Goal: Transaction & Acquisition: Purchase product/service

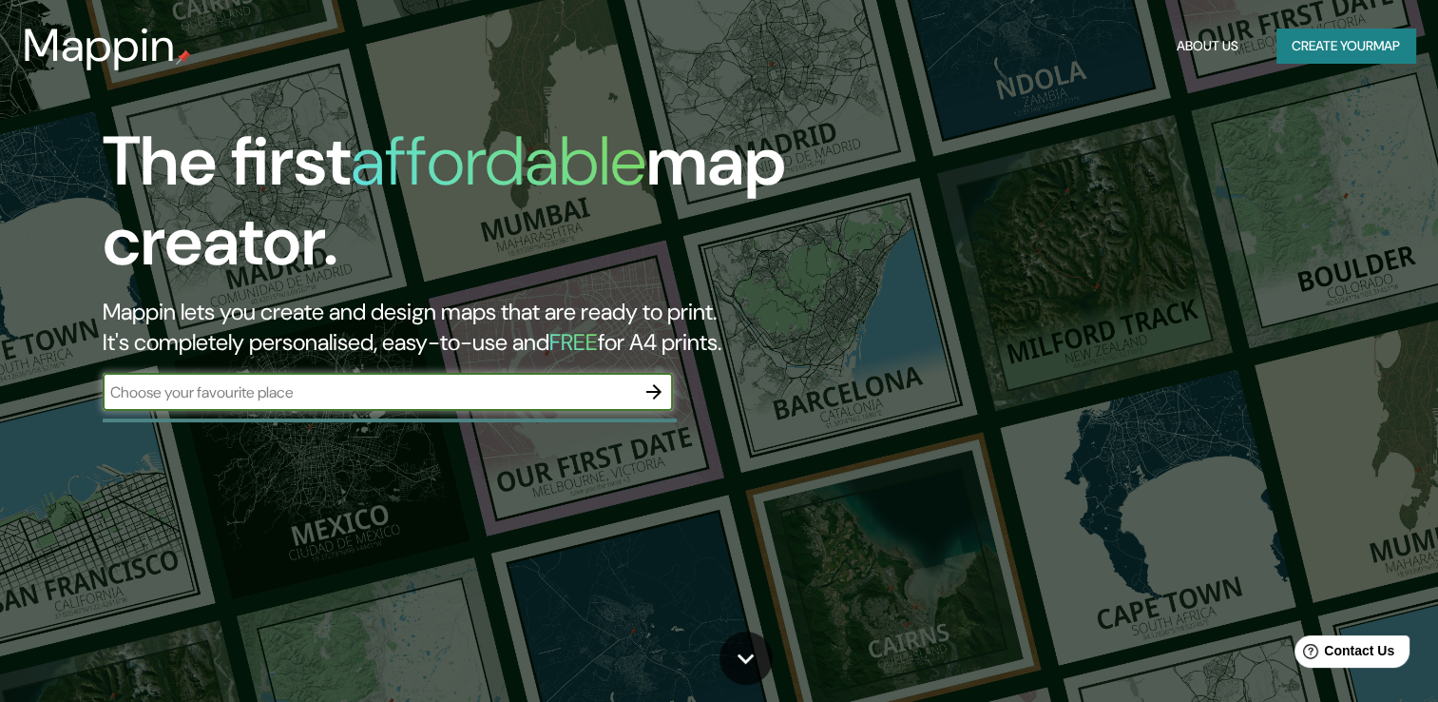
click at [674, 388] on div "The first affordable map creator. Mappin lets you create and design maps that a…" at bounding box center [461, 276] width 863 height 308
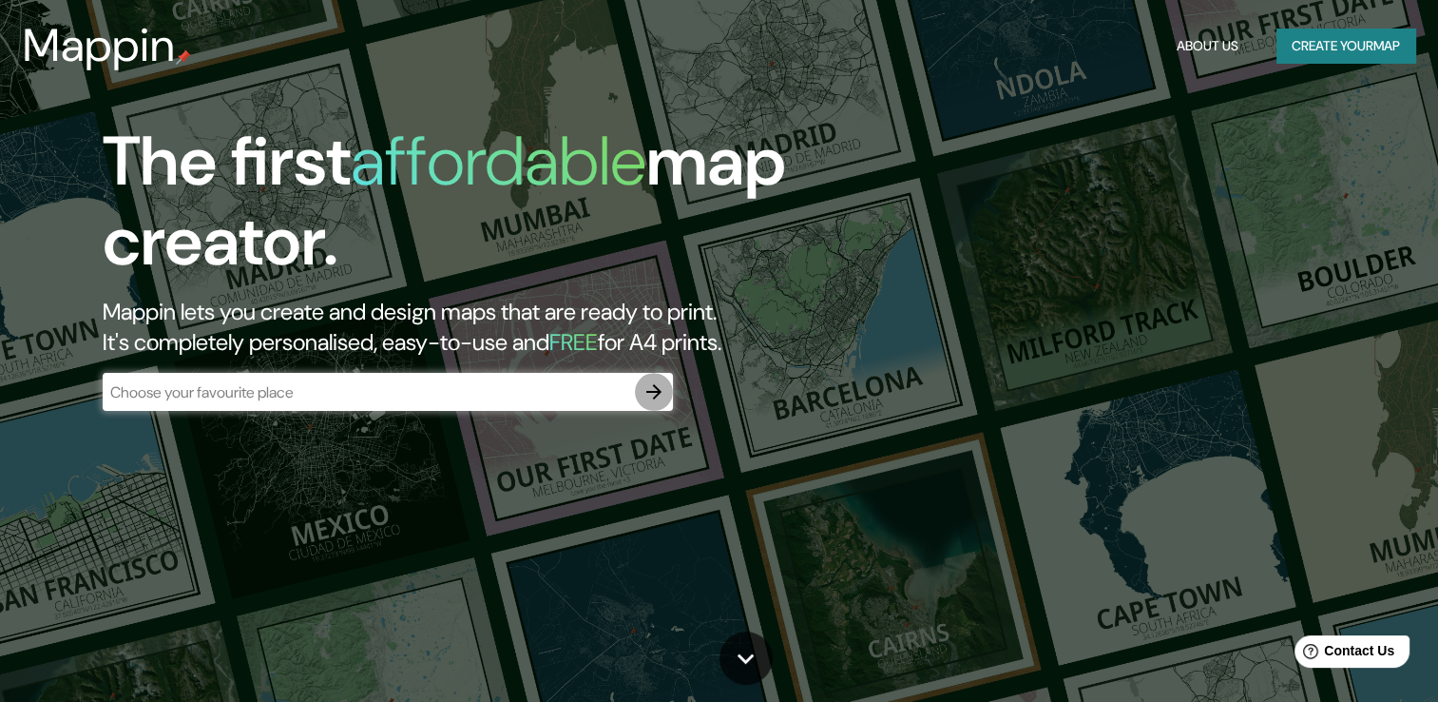
click at [662, 389] on icon "button" at bounding box center [654, 391] width 23 height 23
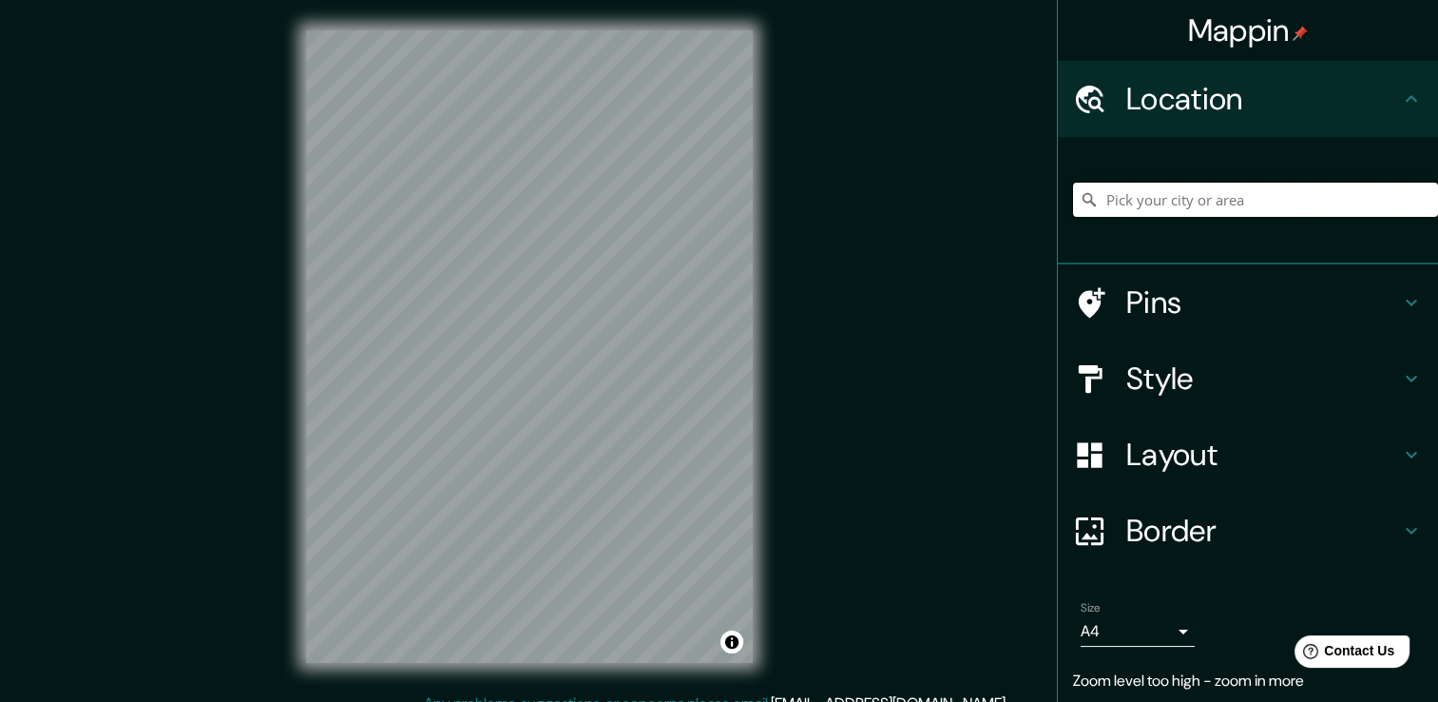
click at [1177, 196] on input "Pick your city or area" at bounding box center [1255, 200] width 365 height 34
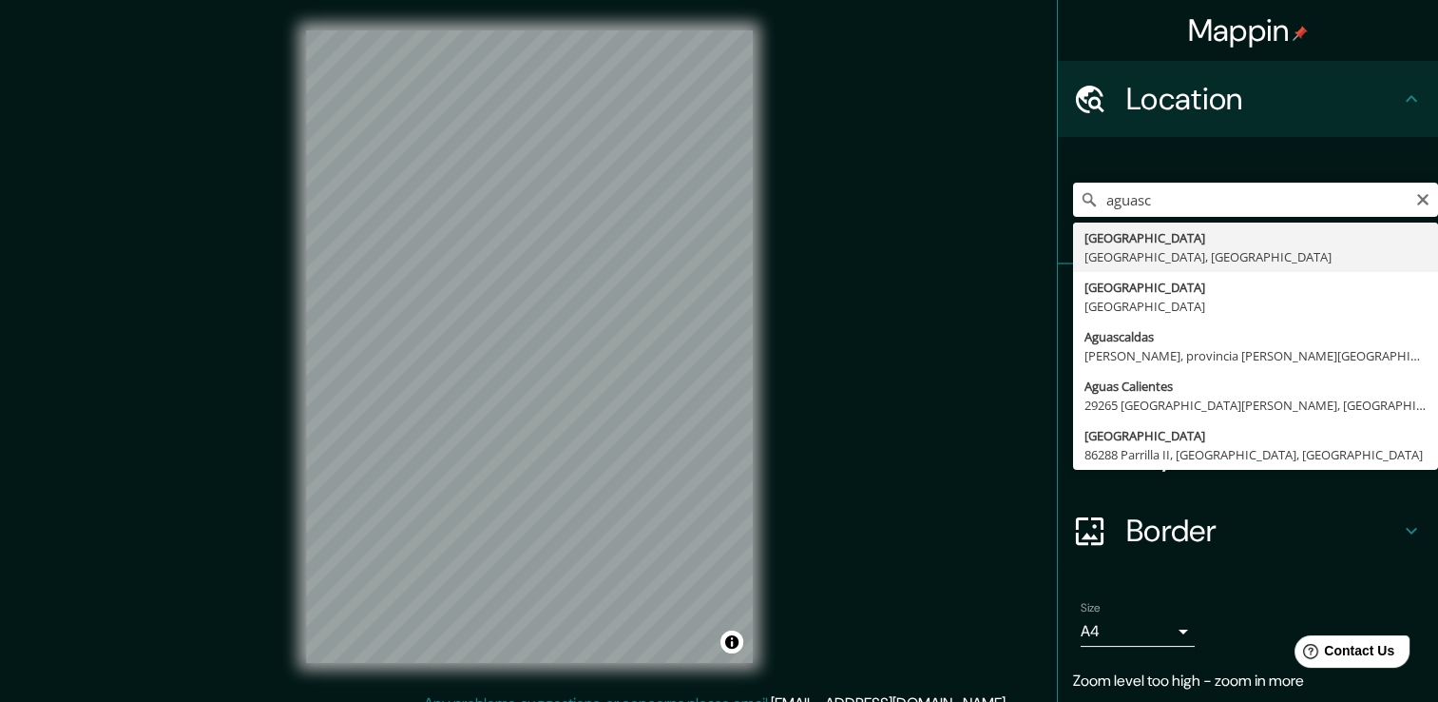
type input "[GEOGRAPHIC_DATA], [GEOGRAPHIC_DATA], [GEOGRAPHIC_DATA]"
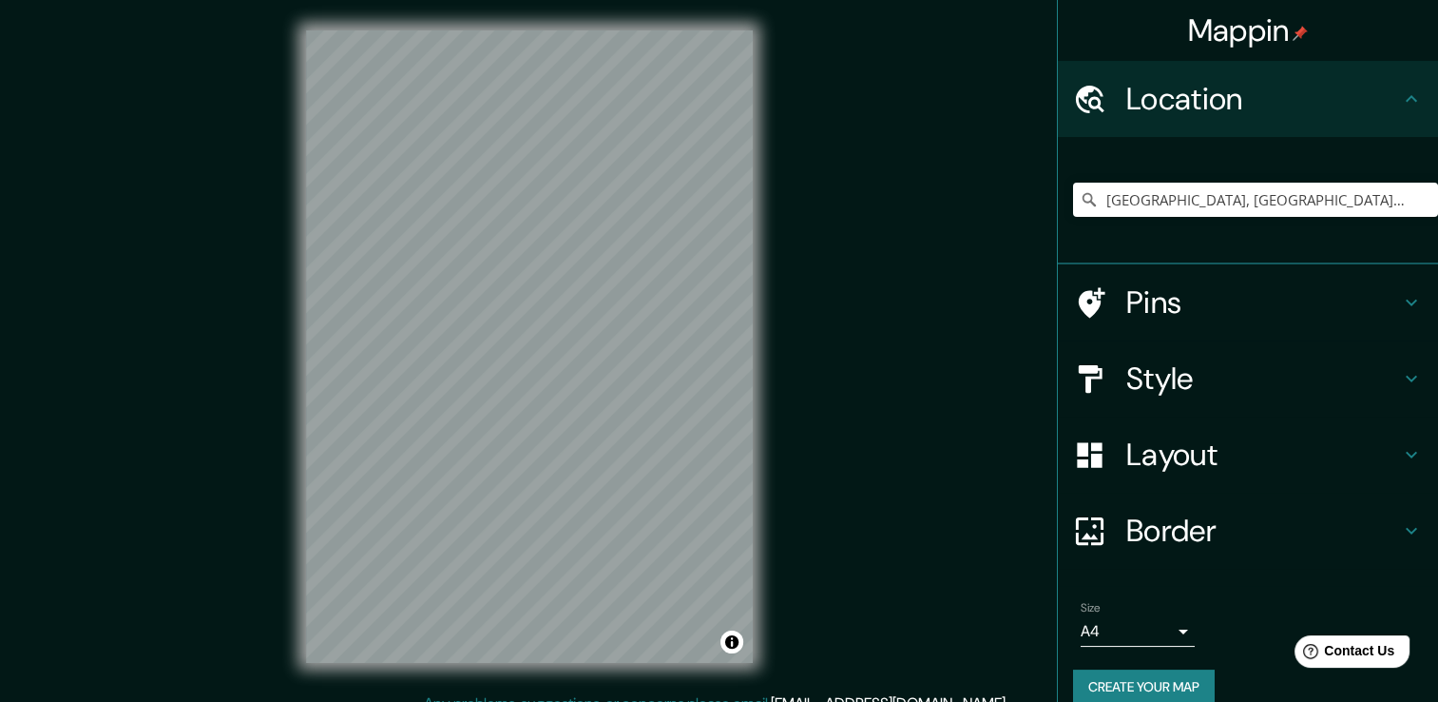
scroll to position [21, 0]
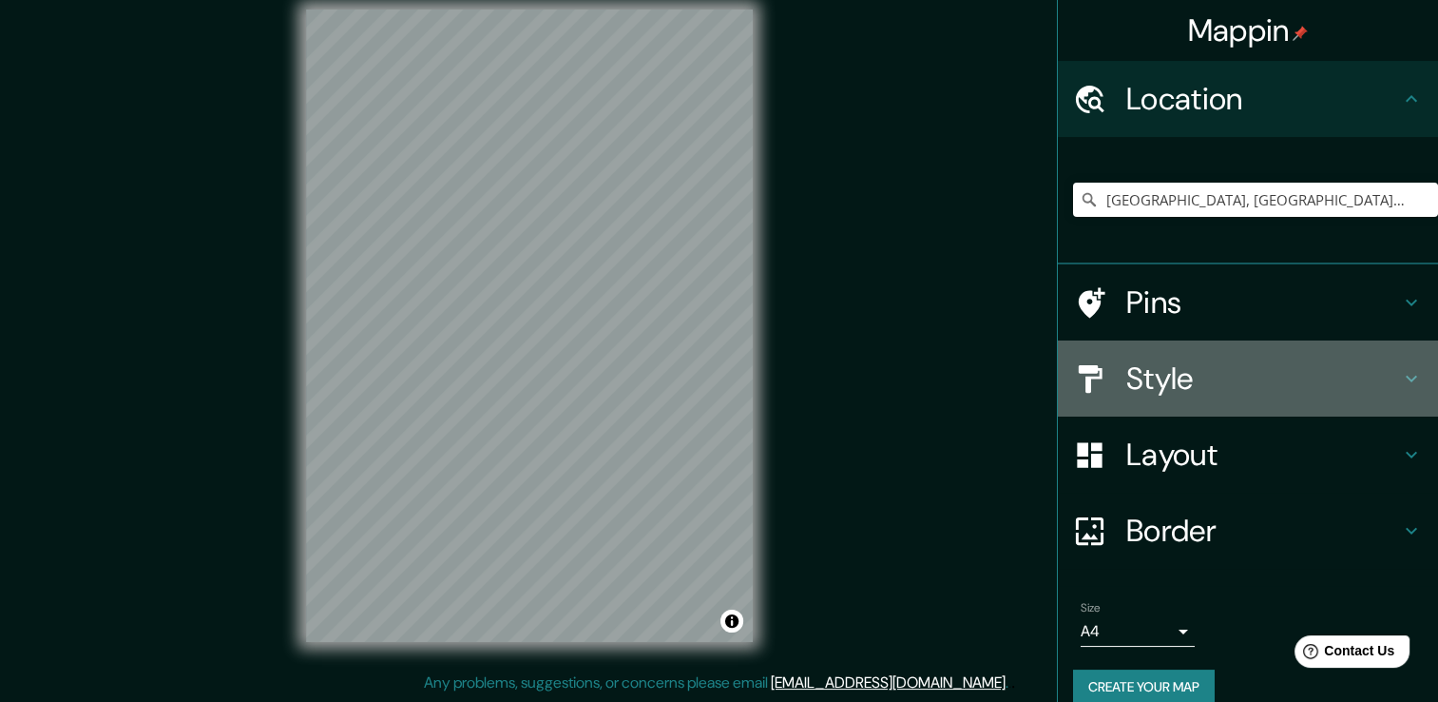
click at [1160, 375] on h4 "Style" at bounding box center [1263, 378] width 274 height 38
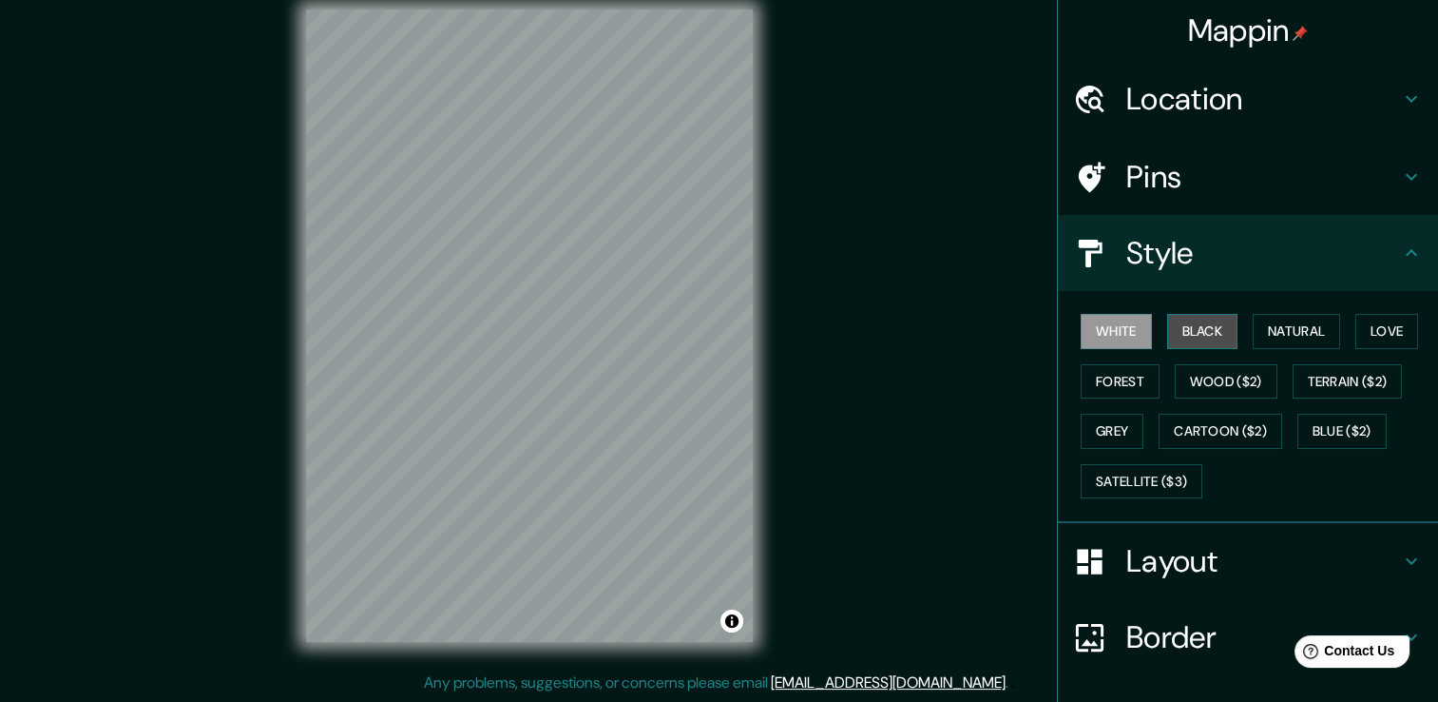
click at [1189, 330] on button "Black" at bounding box center [1202, 331] width 71 height 35
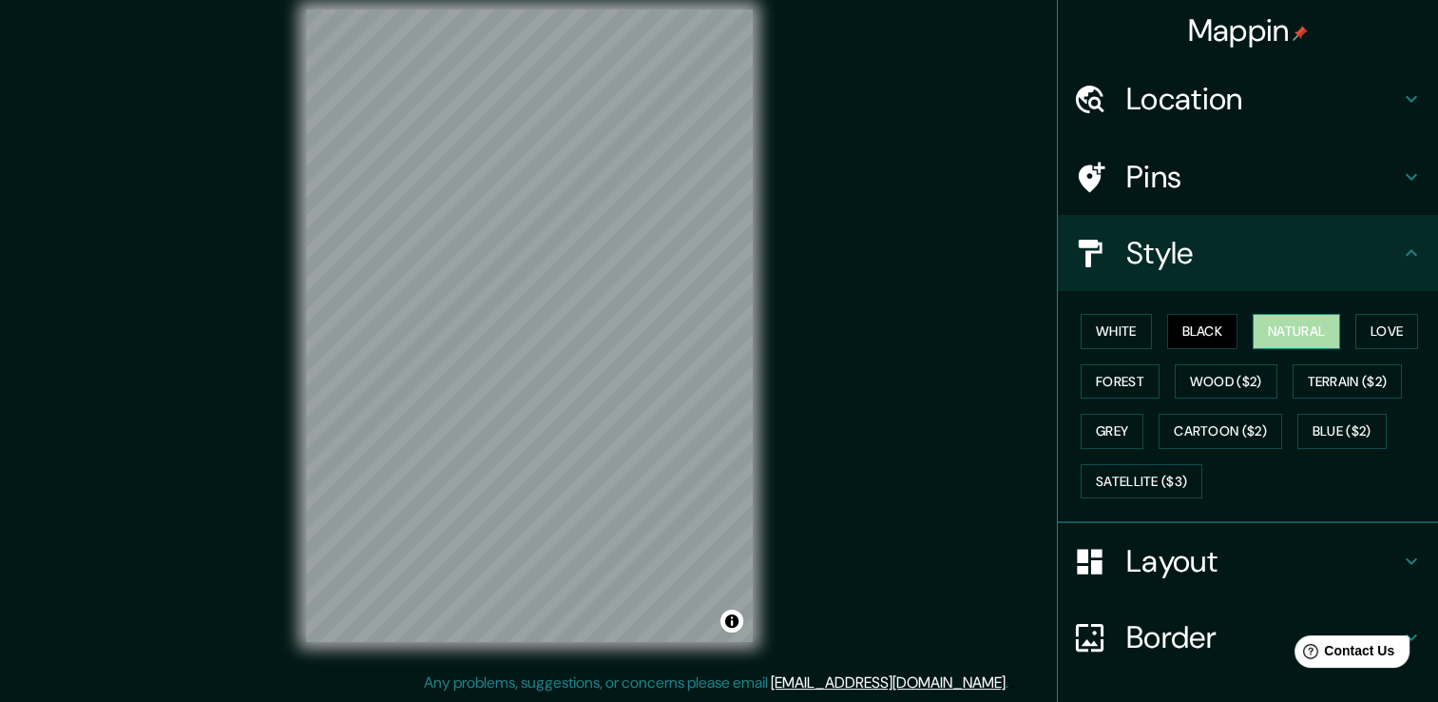
click at [1268, 325] on button "Natural" at bounding box center [1296, 331] width 87 height 35
click at [1380, 321] on button "Love" at bounding box center [1387, 331] width 63 height 35
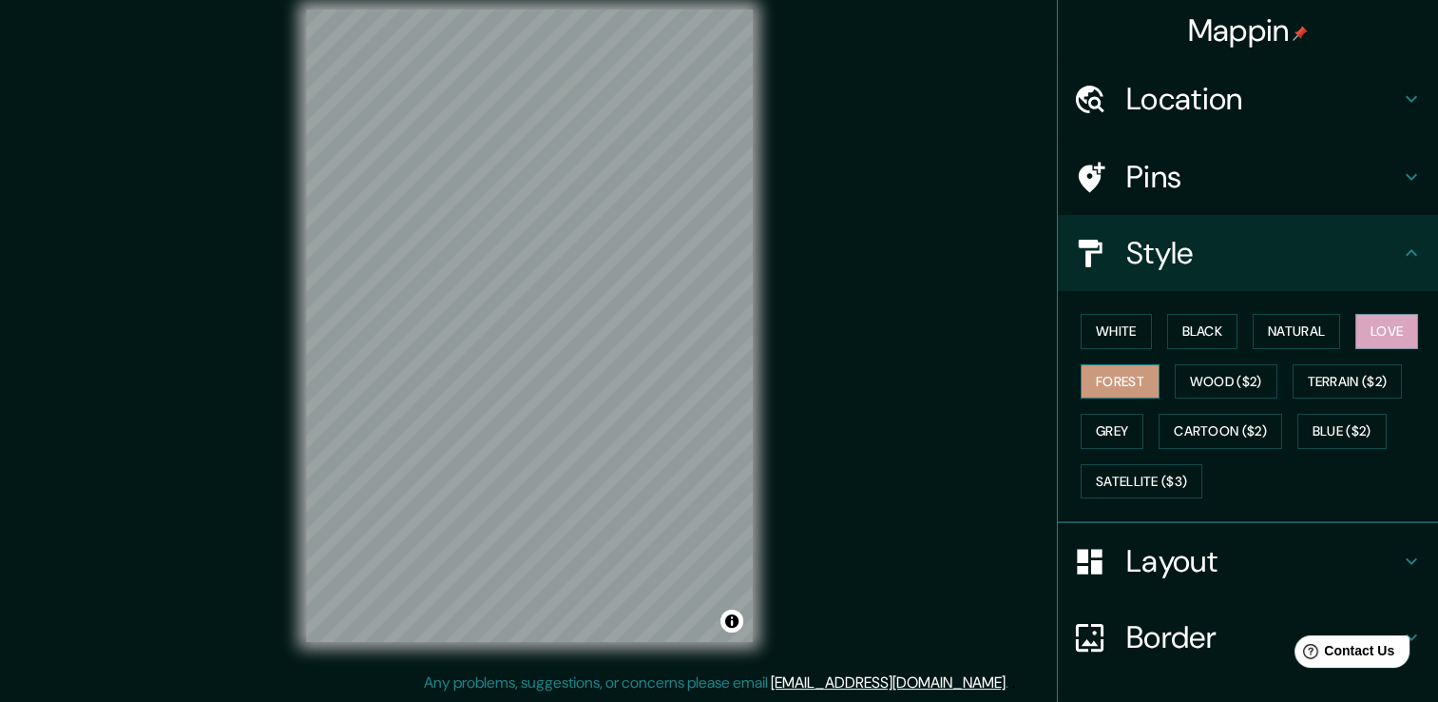
click at [1135, 376] on button "Forest" at bounding box center [1120, 381] width 79 height 35
click at [1198, 377] on button "Wood ($2)" at bounding box center [1226, 381] width 103 height 35
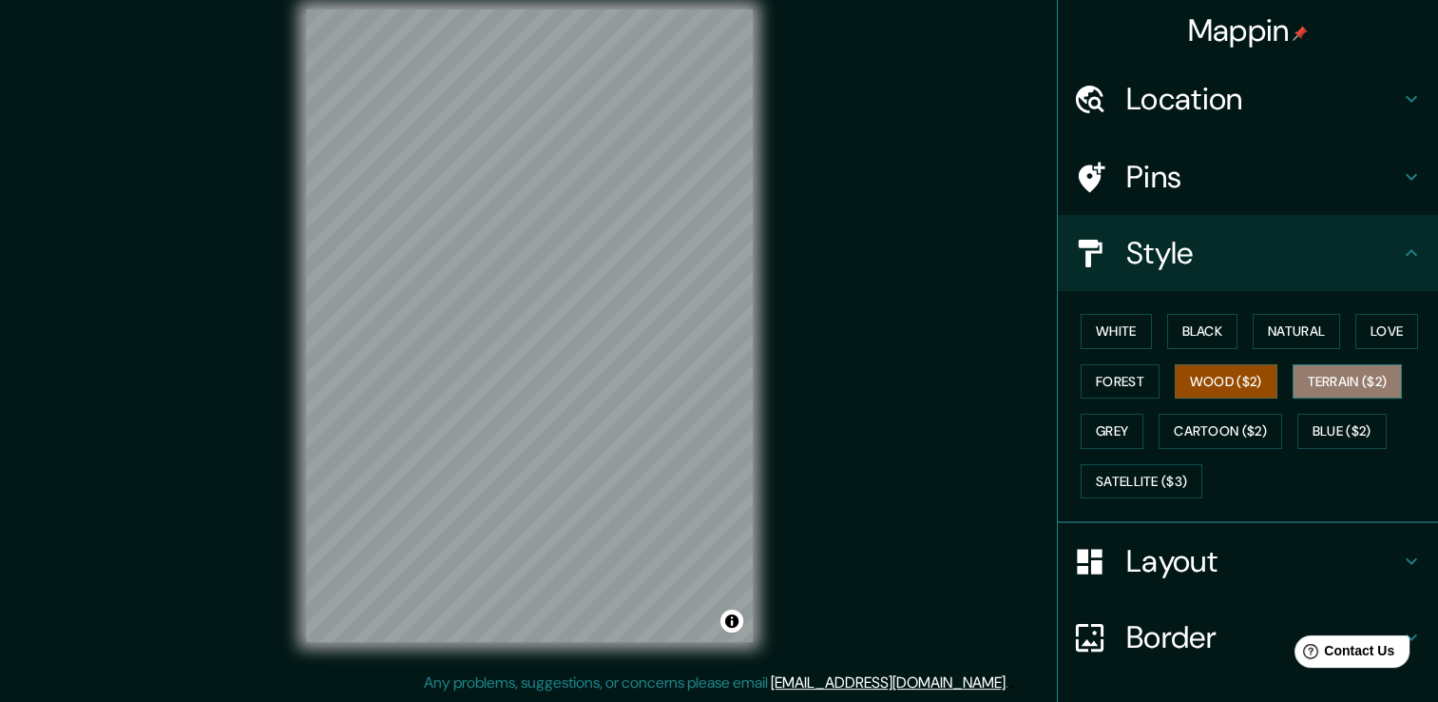
click at [1329, 377] on button "Terrain ($2)" at bounding box center [1348, 381] width 110 height 35
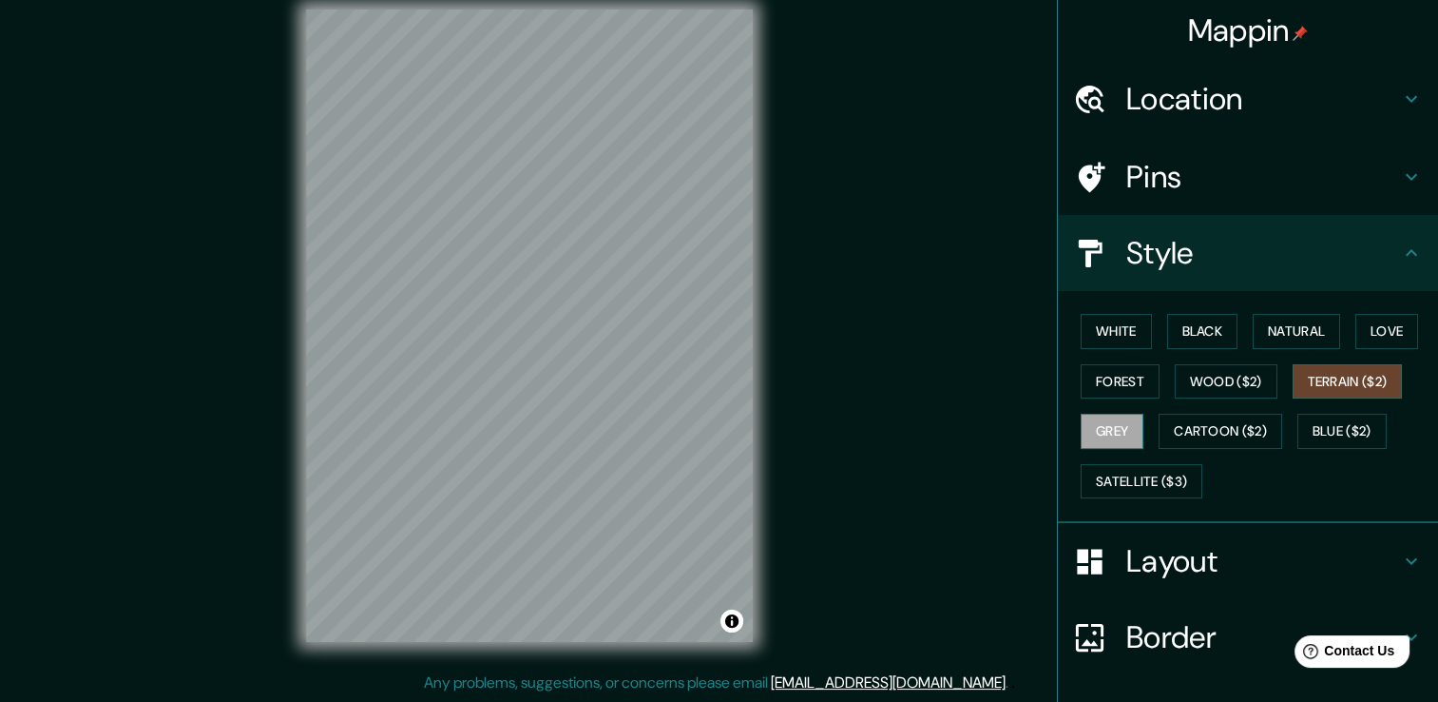
click at [1098, 421] on button "Grey" at bounding box center [1112, 430] width 63 height 35
click at [1211, 424] on button "Cartoon ($2)" at bounding box center [1221, 430] width 124 height 35
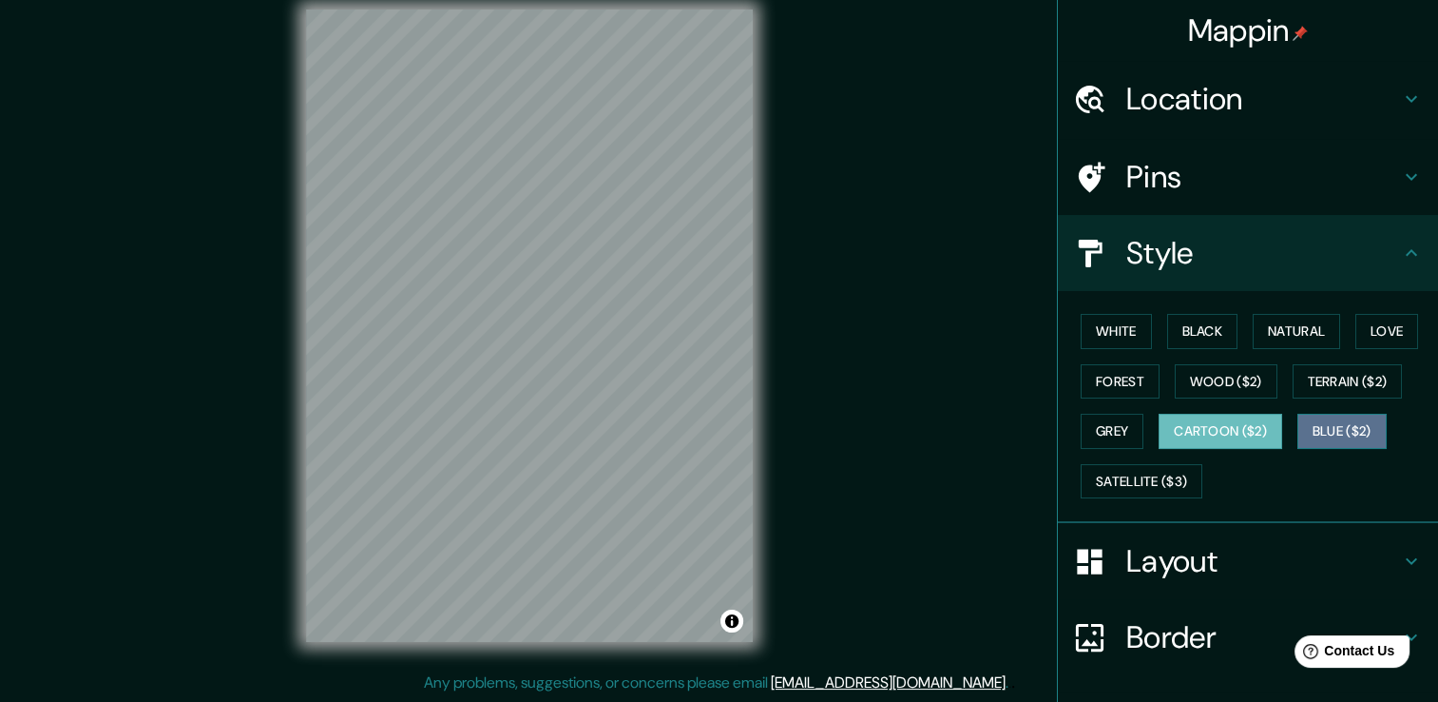
click at [1319, 430] on button "Blue ($2)" at bounding box center [1342, 430] width 89 height 35
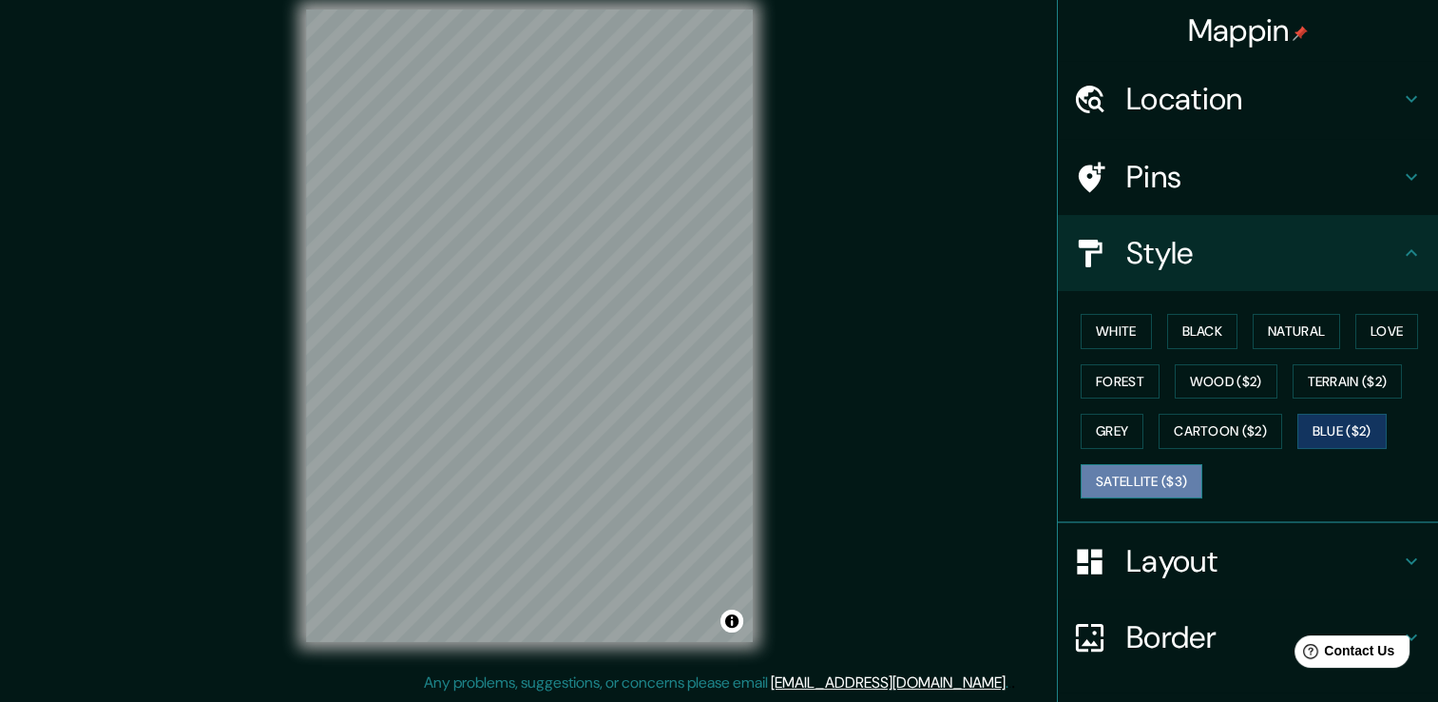
click at [1125, 471] on button "Satellite ($3)" at bounding box center [1142, 481] width 122 height 35
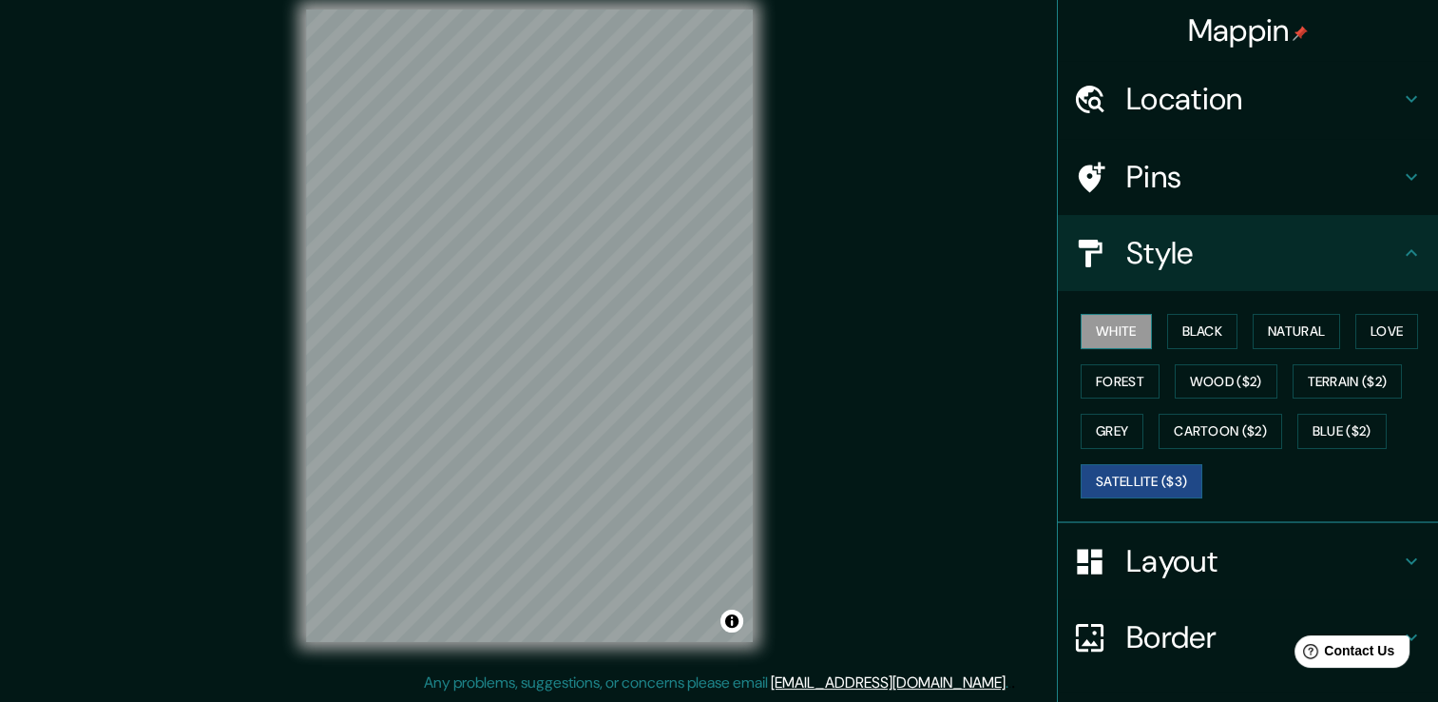
click at [1101, 318] on button "White" at bounding box center [1116, 331] width 71 height 35
click at [1142, 556] on h4 "Layout" at bounding box center [1263, 561] width 274 height 38
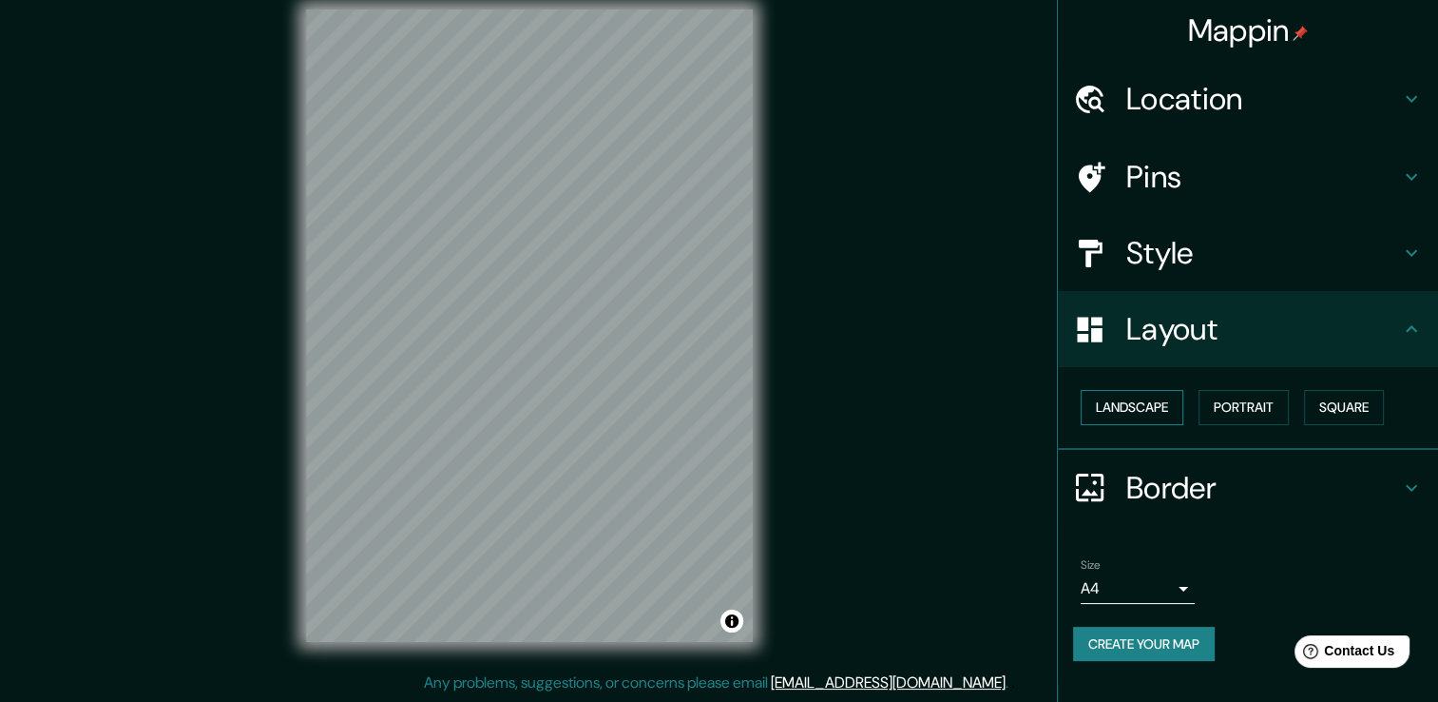
click at [1141, 397] on button "Landscape" at bounding box center [1132, 407] width 103 height 35
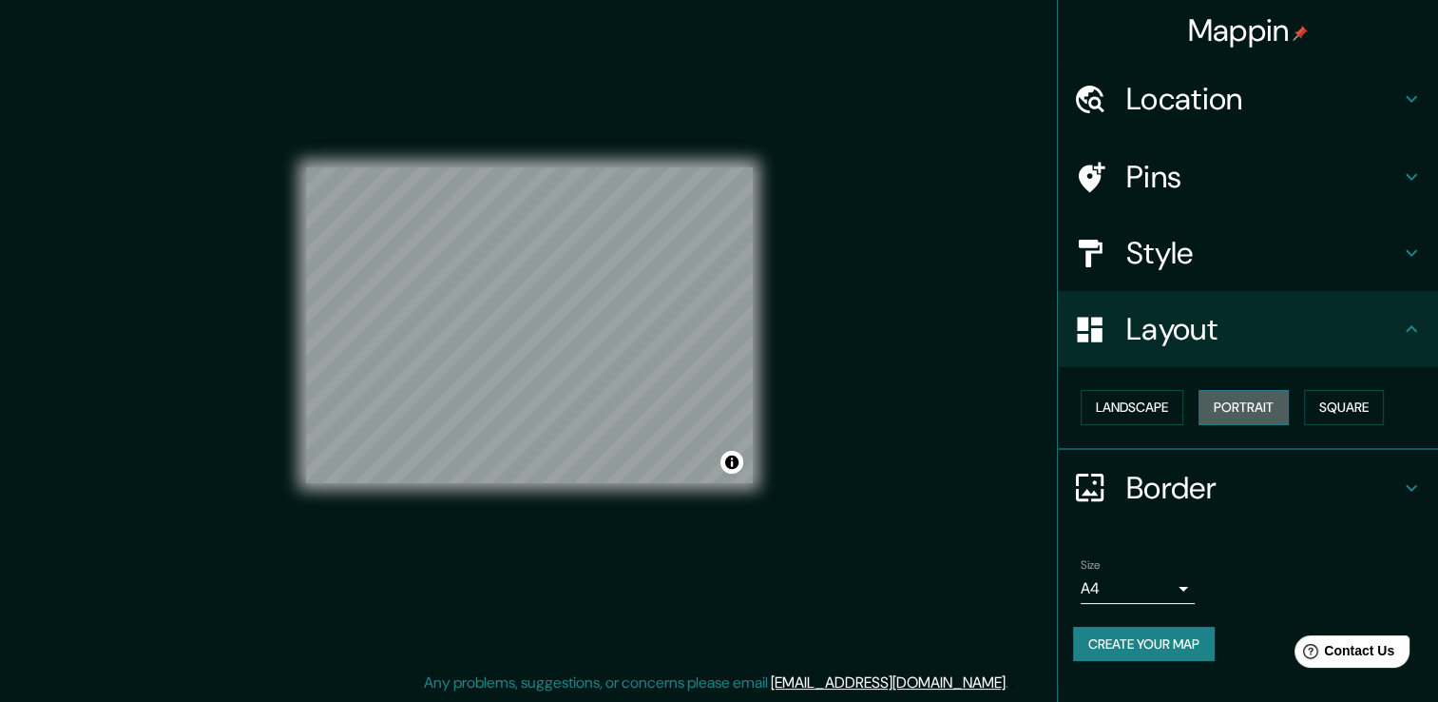
click at [1235, 405] on button "Portrait" at bounding box center [1244, 407] width 90 height 35
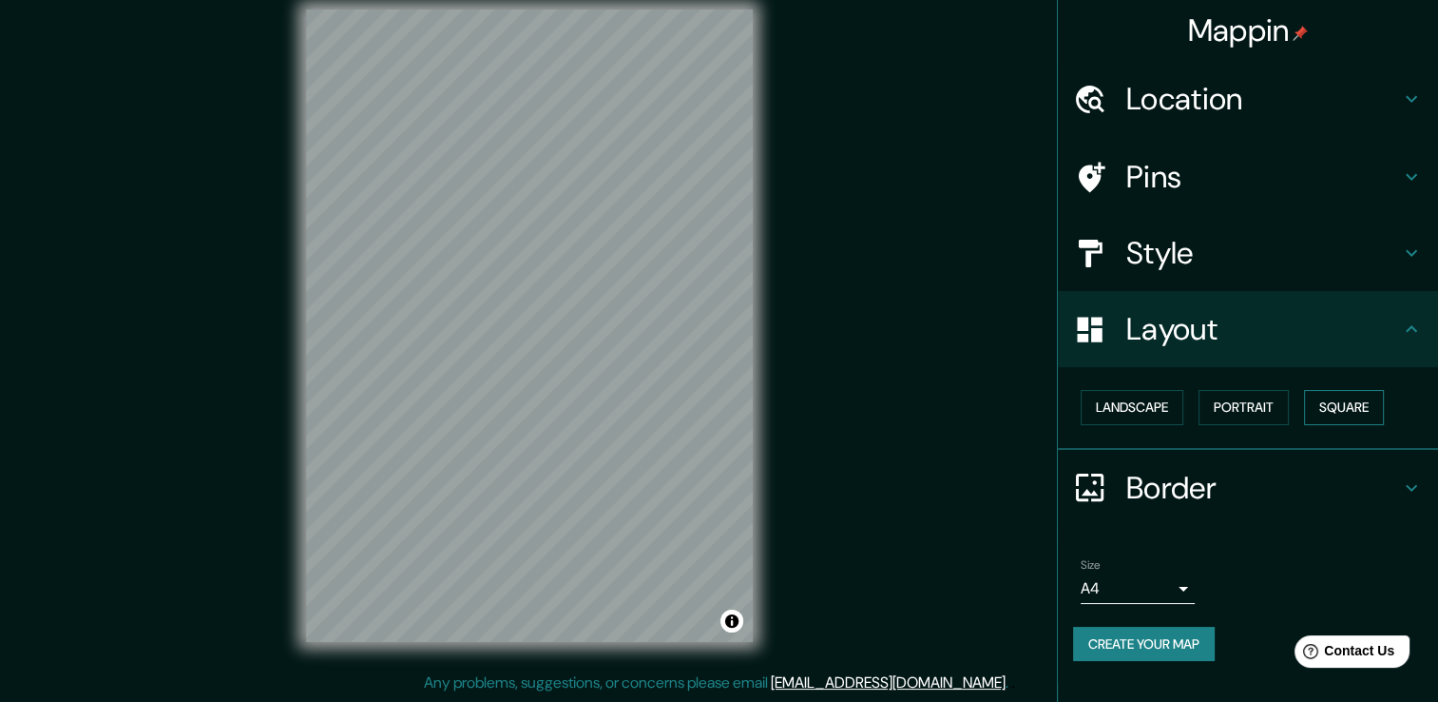
click at [1375, 409] on button "Square" at bounding box center [1344, 407] width 80 height 35
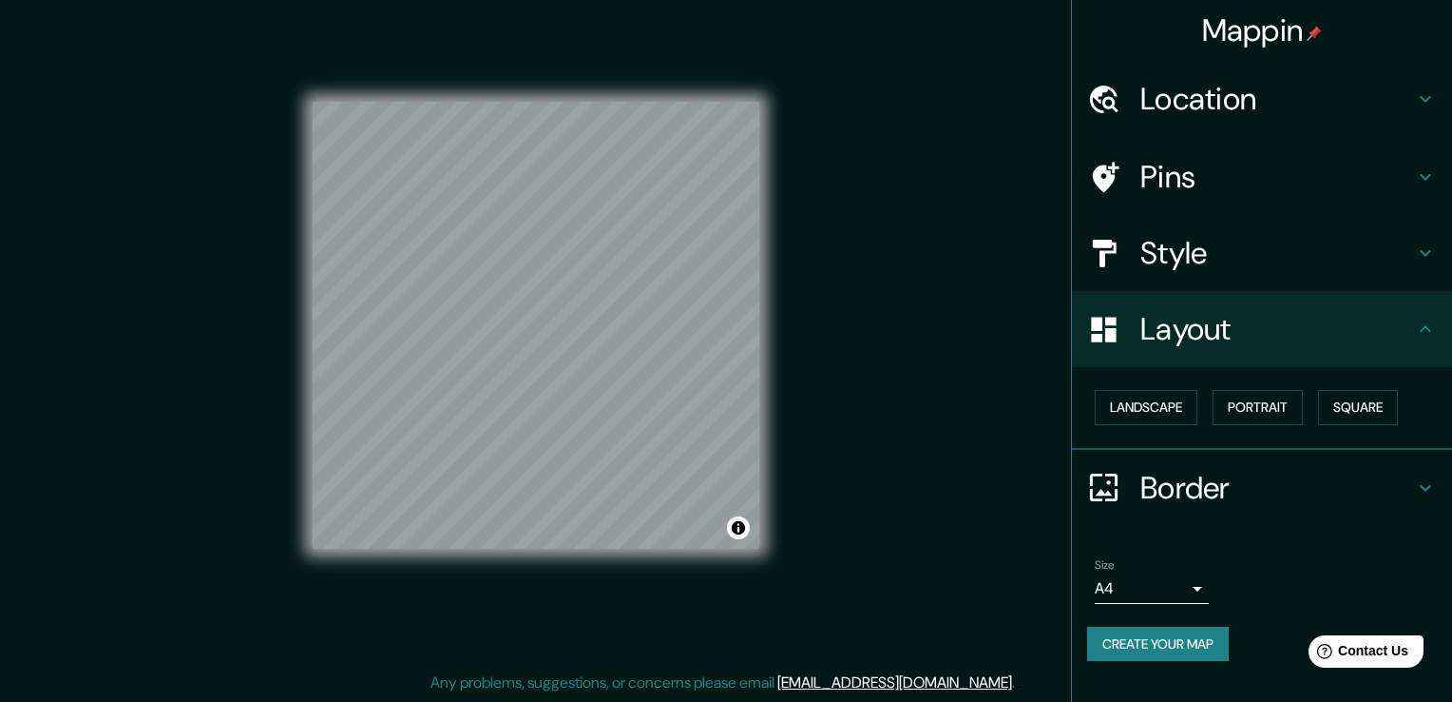
click at [1160, 587] on body "Mappin Location Aguascalientes, Aguascalientes, México Pins Style Layout Landsc…" at bounding box center [726, 330] width 1452 height 702
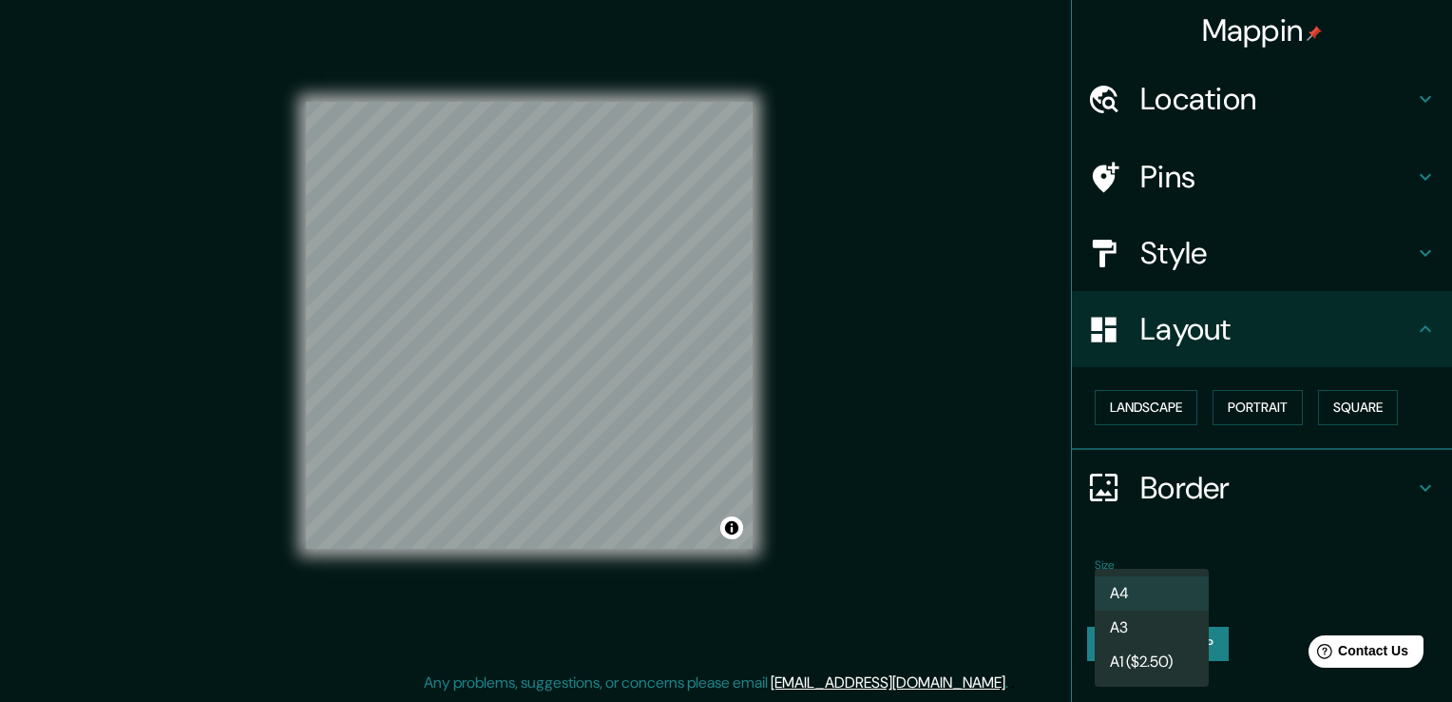
click at [1143, 571] on ul "A4 A3 A1 ($2.50)" at bounding box center [1152, 627] width 114 height 118
click at [1179, 590] on li "A4" at bounding box center [1152, 593] width 114 height 34
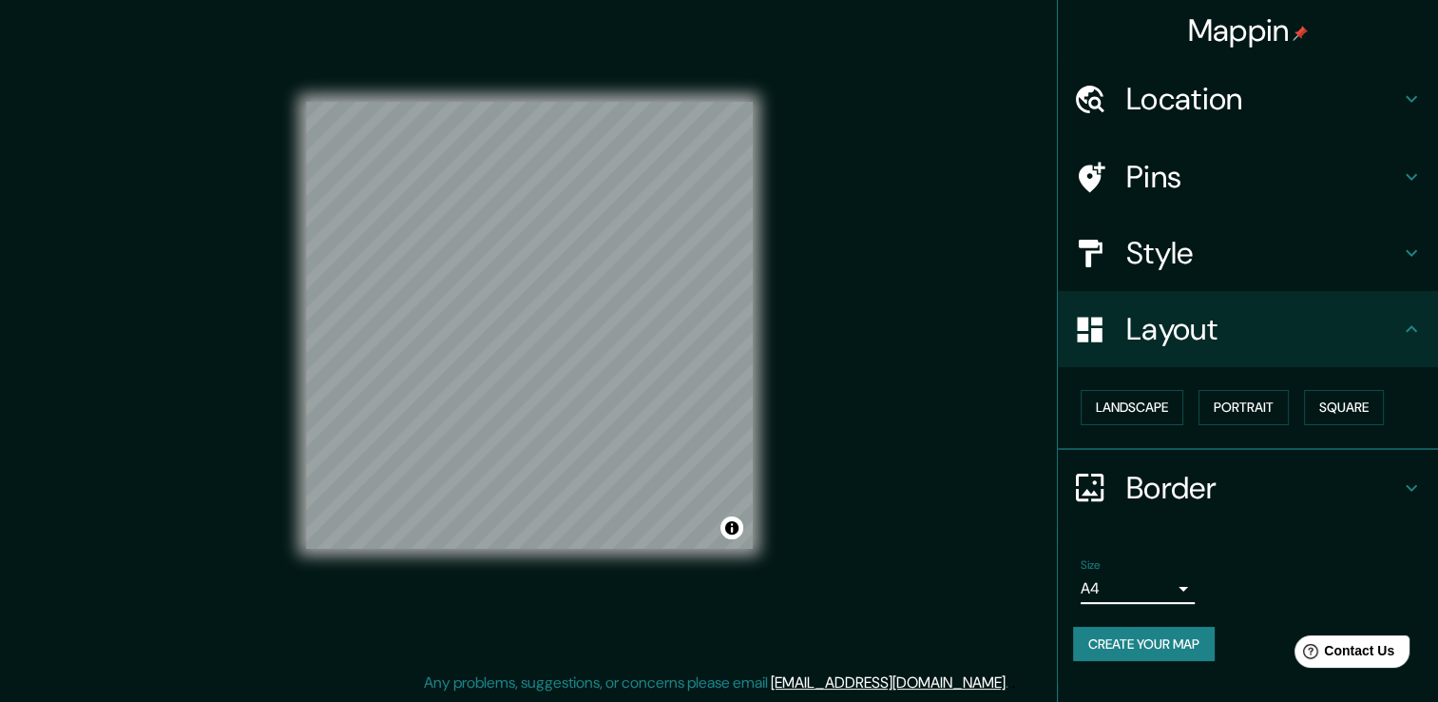
click at [1254, 556] on div "Size A4 single" at bounding box center [1248, 580] width 350 height 61
drag, startPoint x: 1159, startPoint y: 644, endPoint x: 1166, endPoint y: 629, distance: 17.0
click at [1163, 644] on button "Create your map" at bounding box center [1144, 643] width 142 height 35
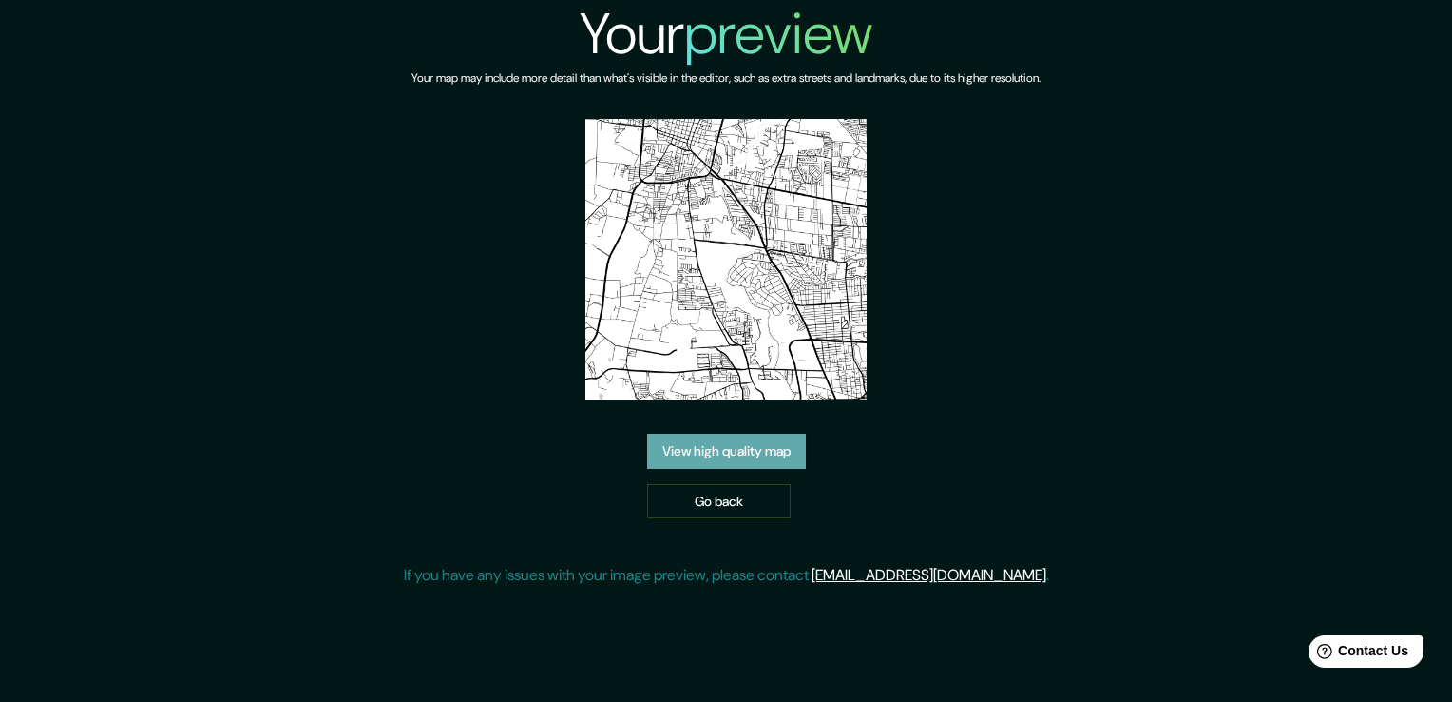
click at [766, 433] on link "View high quality map" at bounding box center [726, 450] width 159 height 35
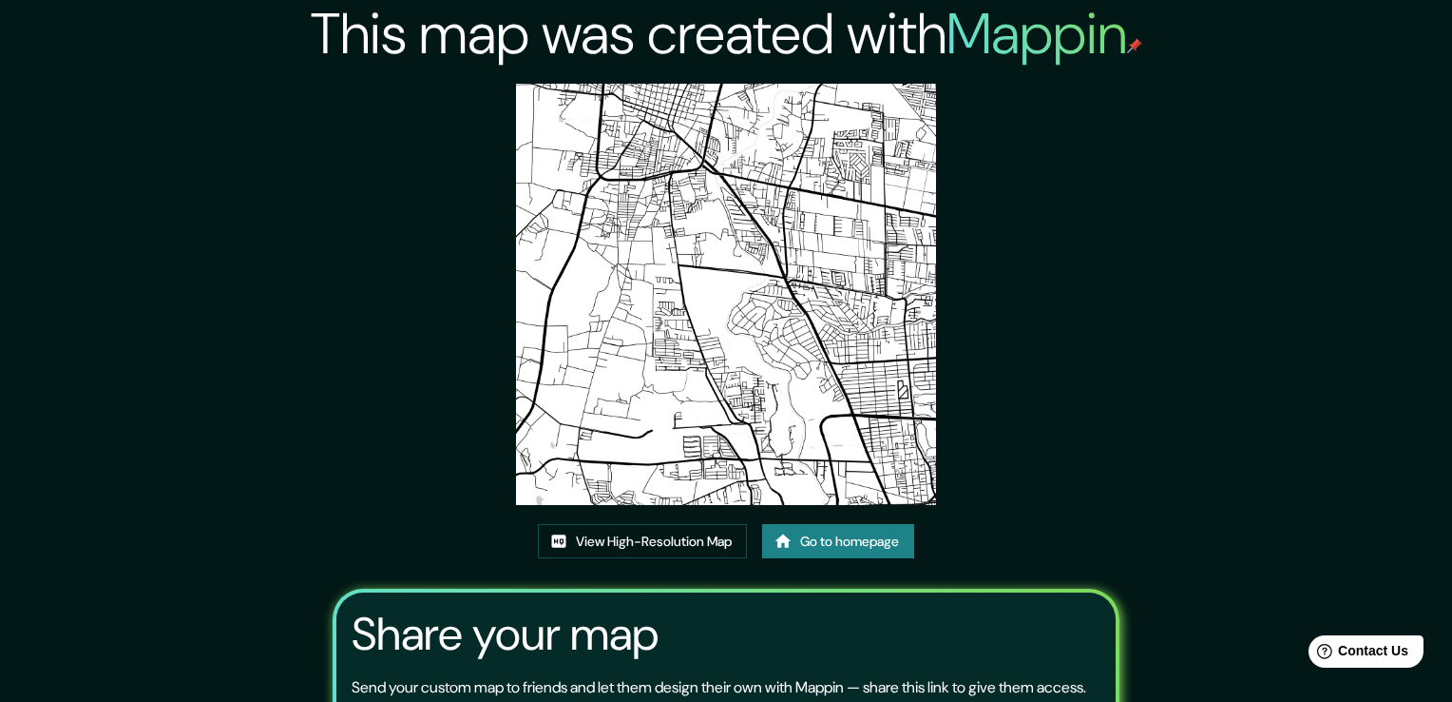
click at [828, 524] on link "Go to homepage" at bounding box center [838, 541] width 152 height 35
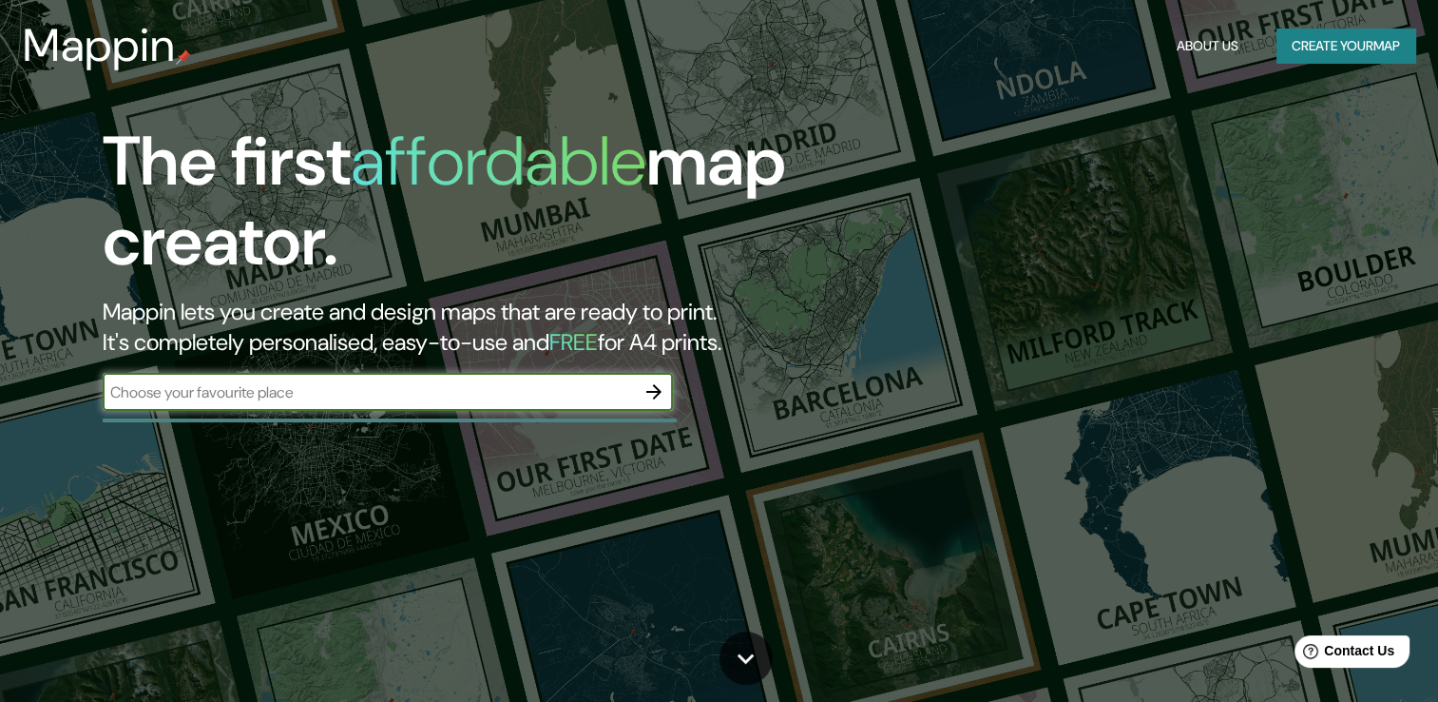
click at [519, 395] on input "text" at bounding box center [369, 392] width 532 height 22
click at [650, 382] on icon "button" at bounding box center [654, 391] width 23 height 23
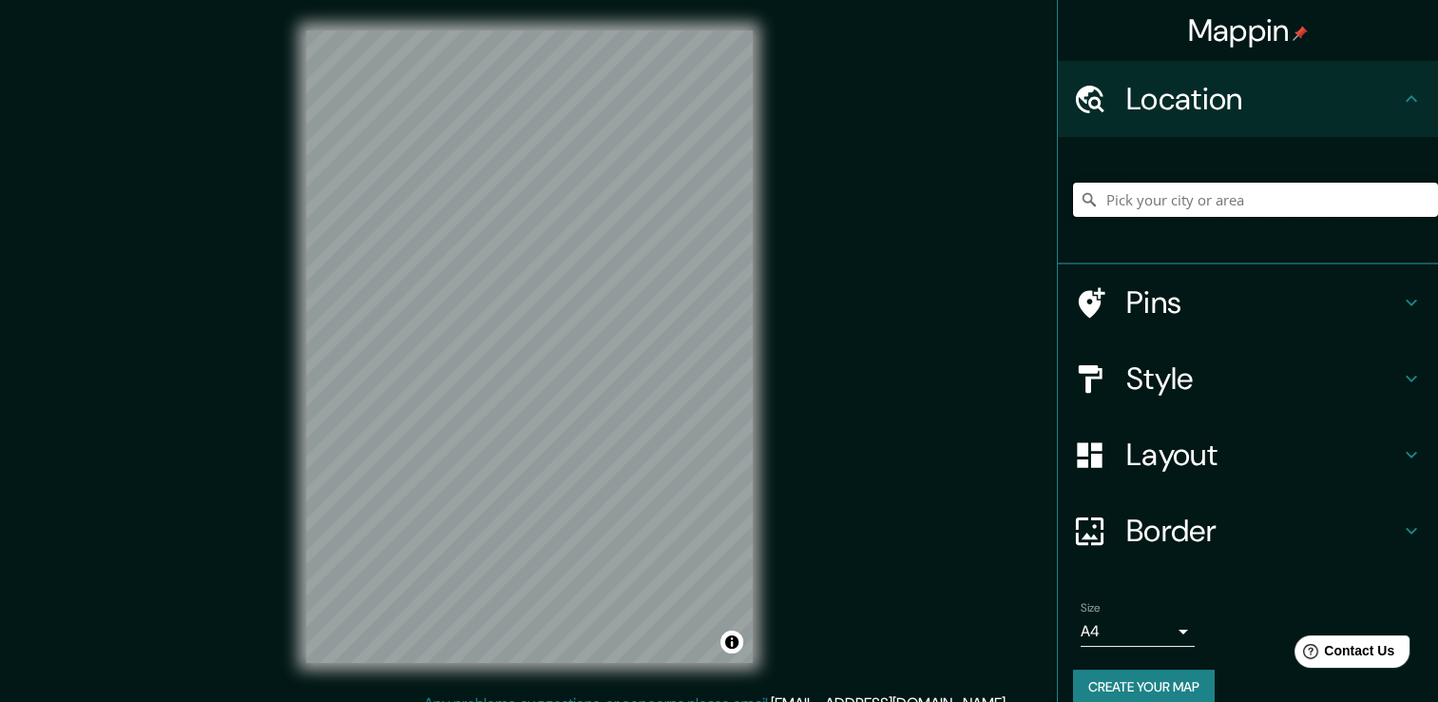
click at [1167, 193] on input "Pick your city or area" at bounding box center [1255, 200] width 365 height 34
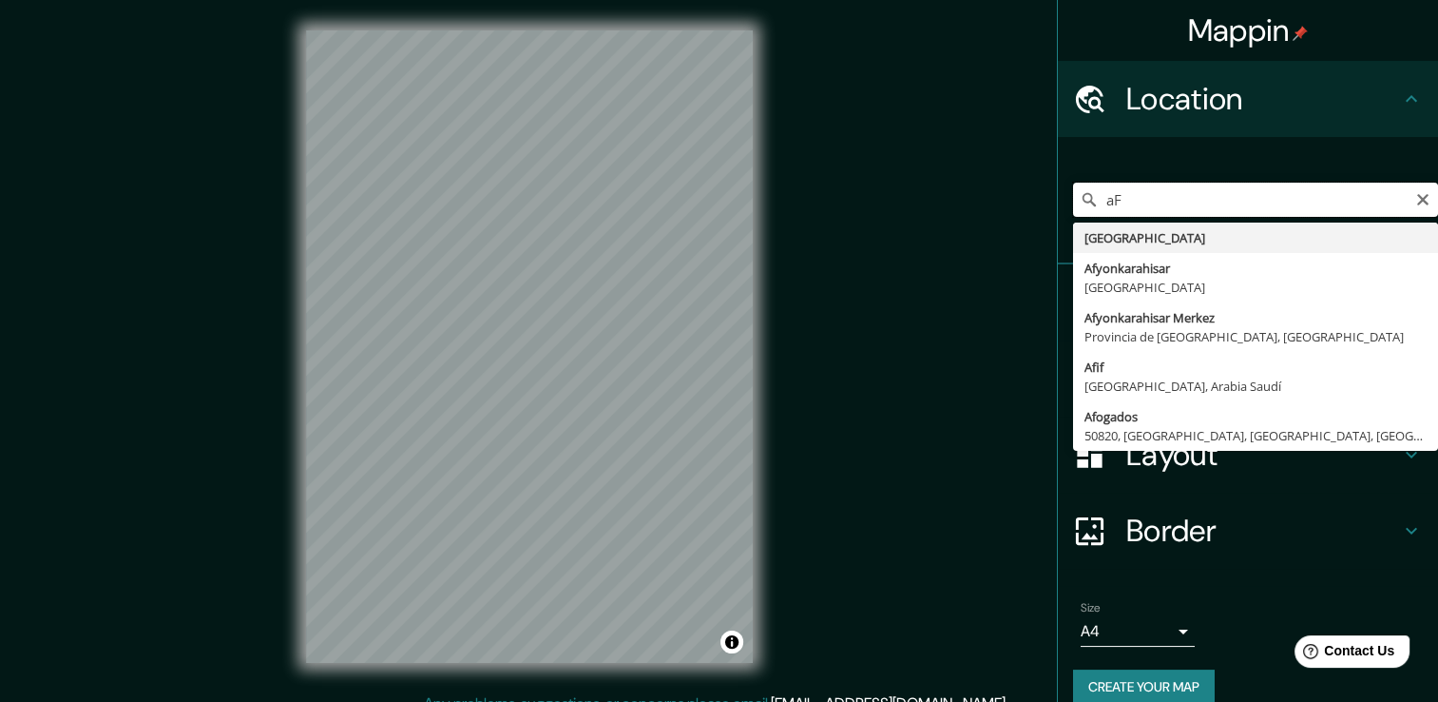
type input "a"
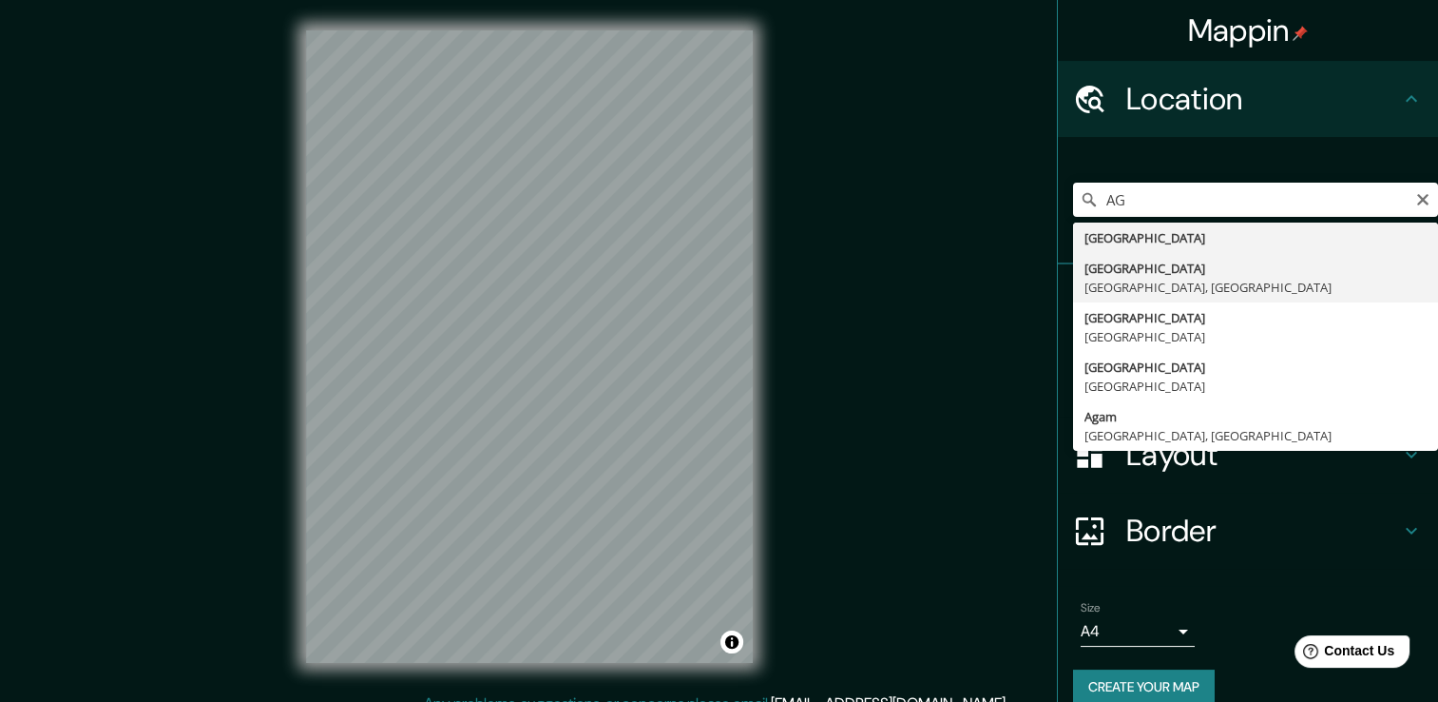
type input "Aguascalientes, Aguascalientes, México"
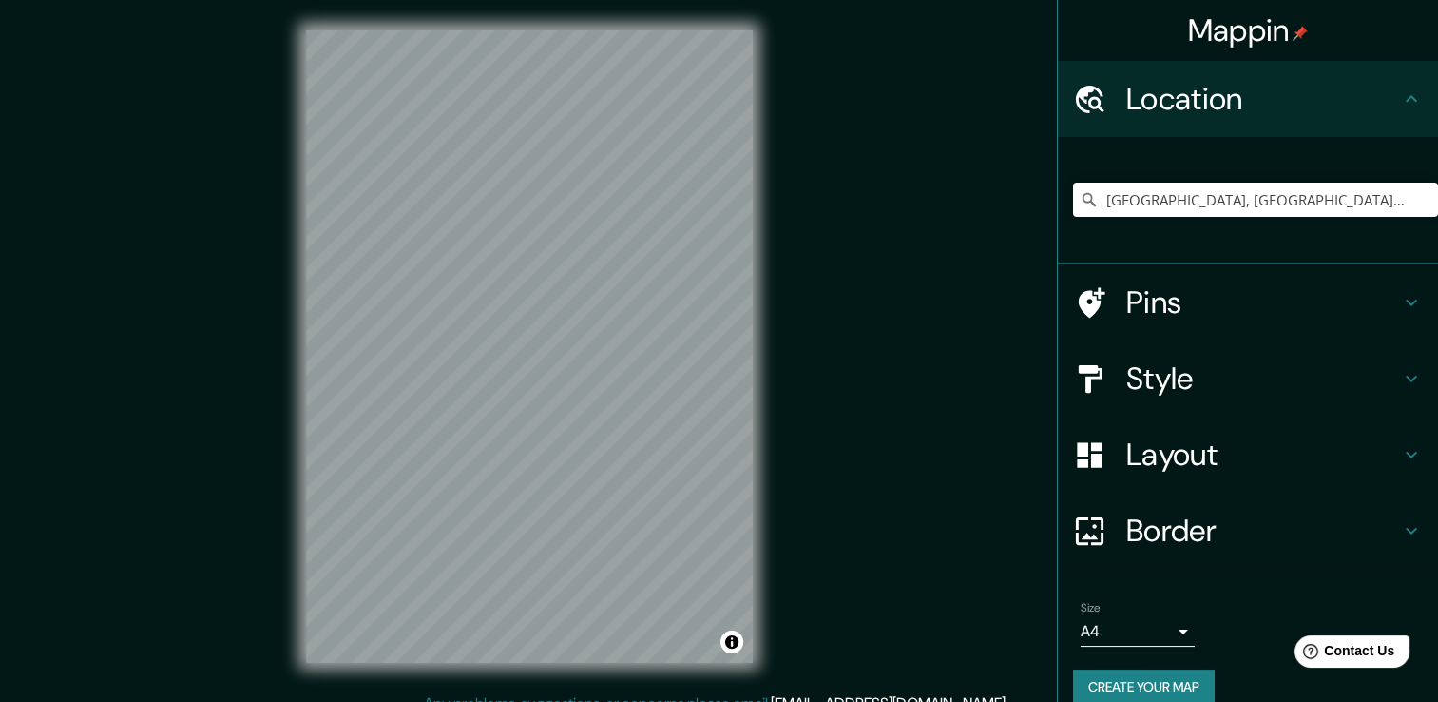
scroll to position [21, 0]
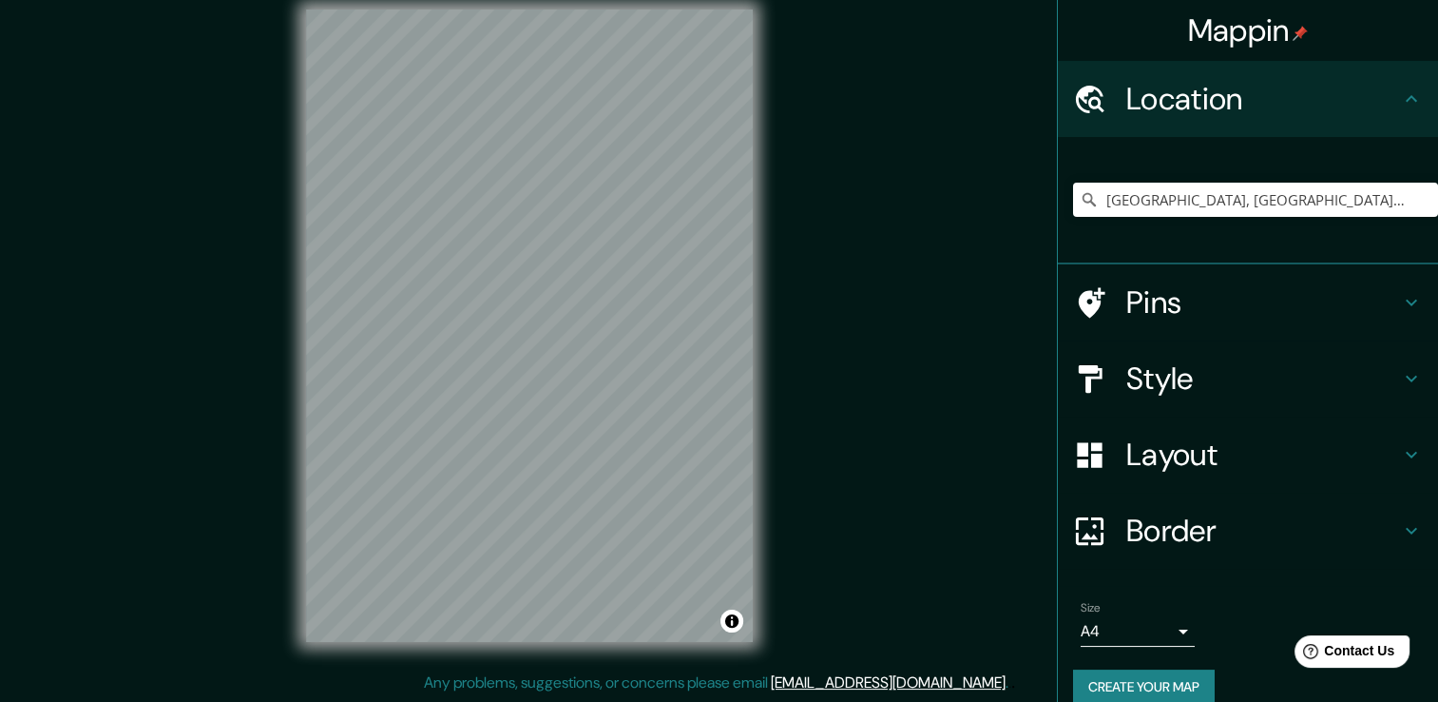
click at [1156, 394] on h4 "Style" at bounding box center [1263, 378] width 274 height 38
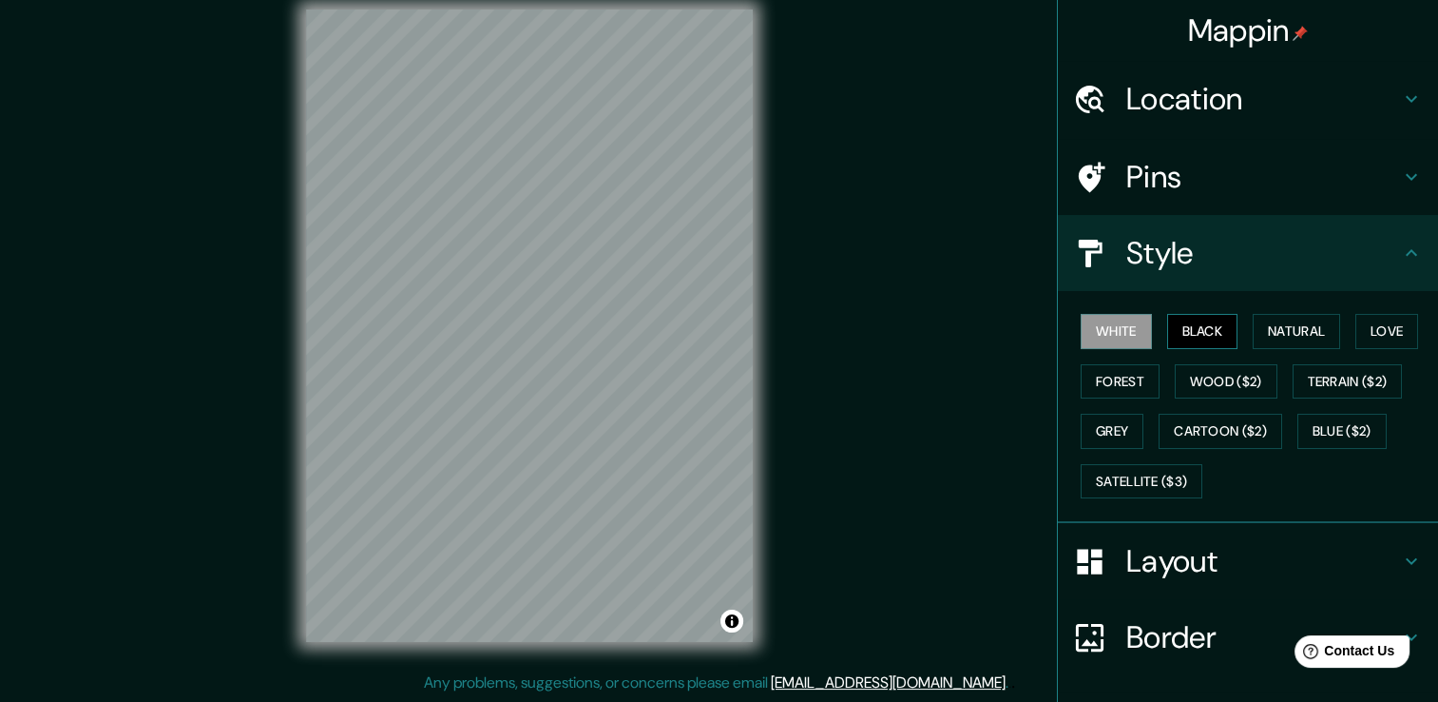
click at [1167, 332] on button "Black" at bounding box center [1202, 331] width 71 height 35
click at [1122, 329] on button "White" at bounding box center [1116, 331] width 71 height 35
click at [1006, 382] on div "Mappin Location Aguascalientes, Aguascalientes, México Pins Style White Black N…" at bounding box center [719, 340] width 1438 height 722
click at [1188, 184] on h4 "Pins" at bounding box center [1263, 177] width 274 height 38
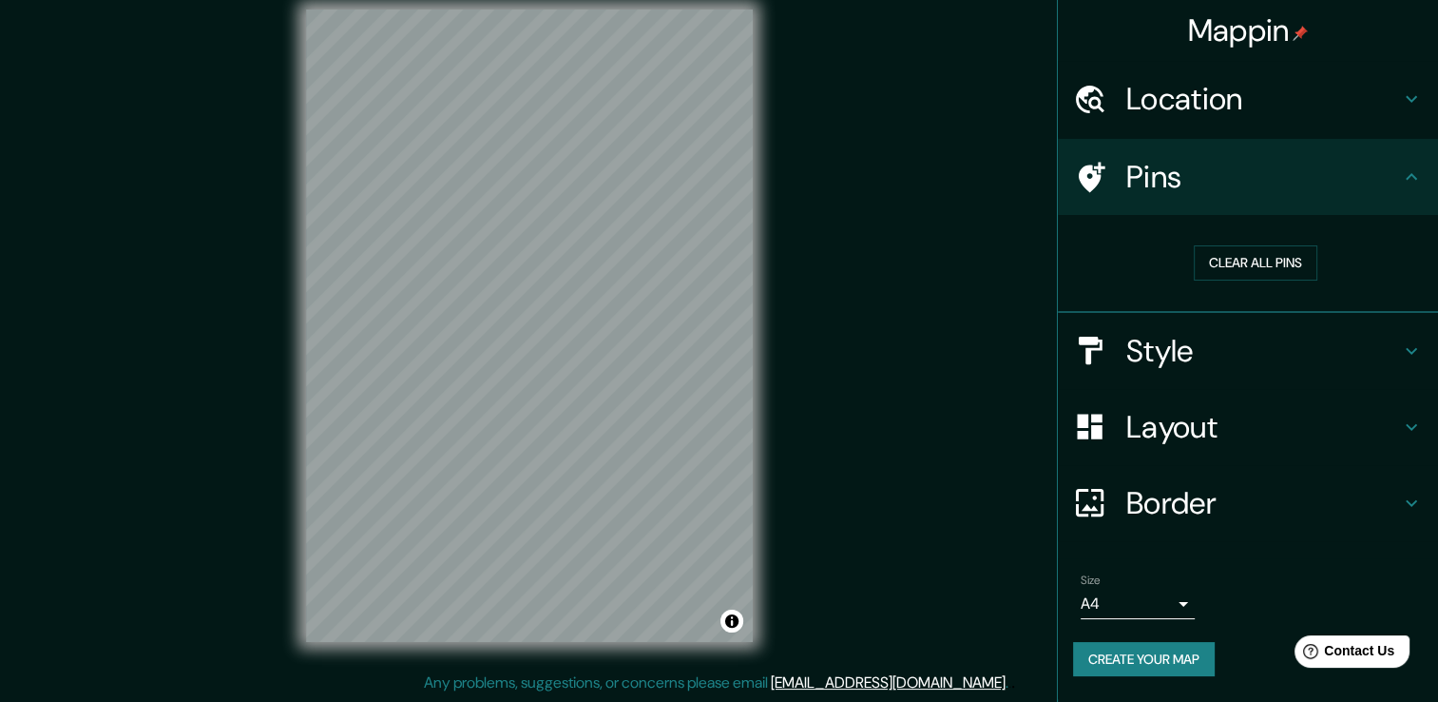
click at [1188, 184] on h4 "Pins" at bounding box center [1263, 177] width 274 height 38
click at [1175, 663] on button "Create your map" at bounding box center [1144, 659] width 142 height 35
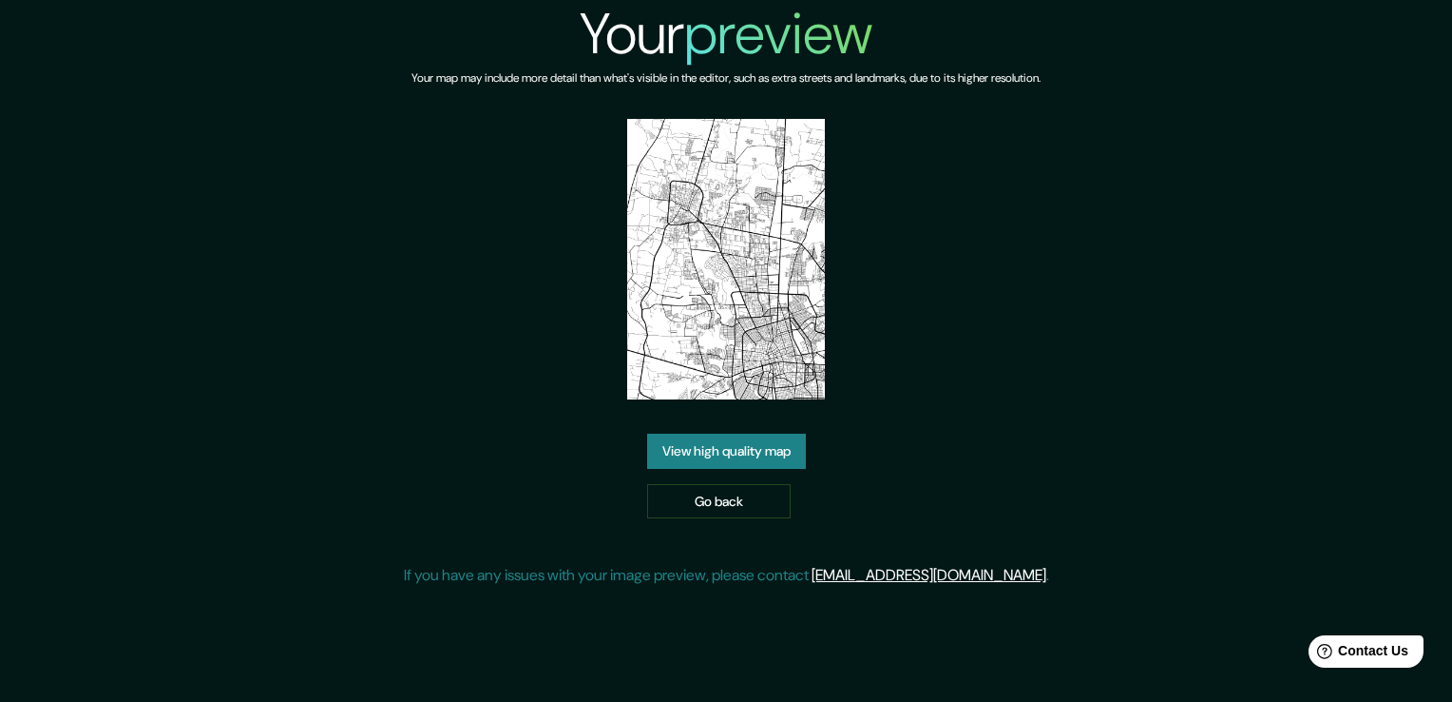
click at [711, 439] on link "View high quality map" at bounding box center [726, 450] width 159 height 35
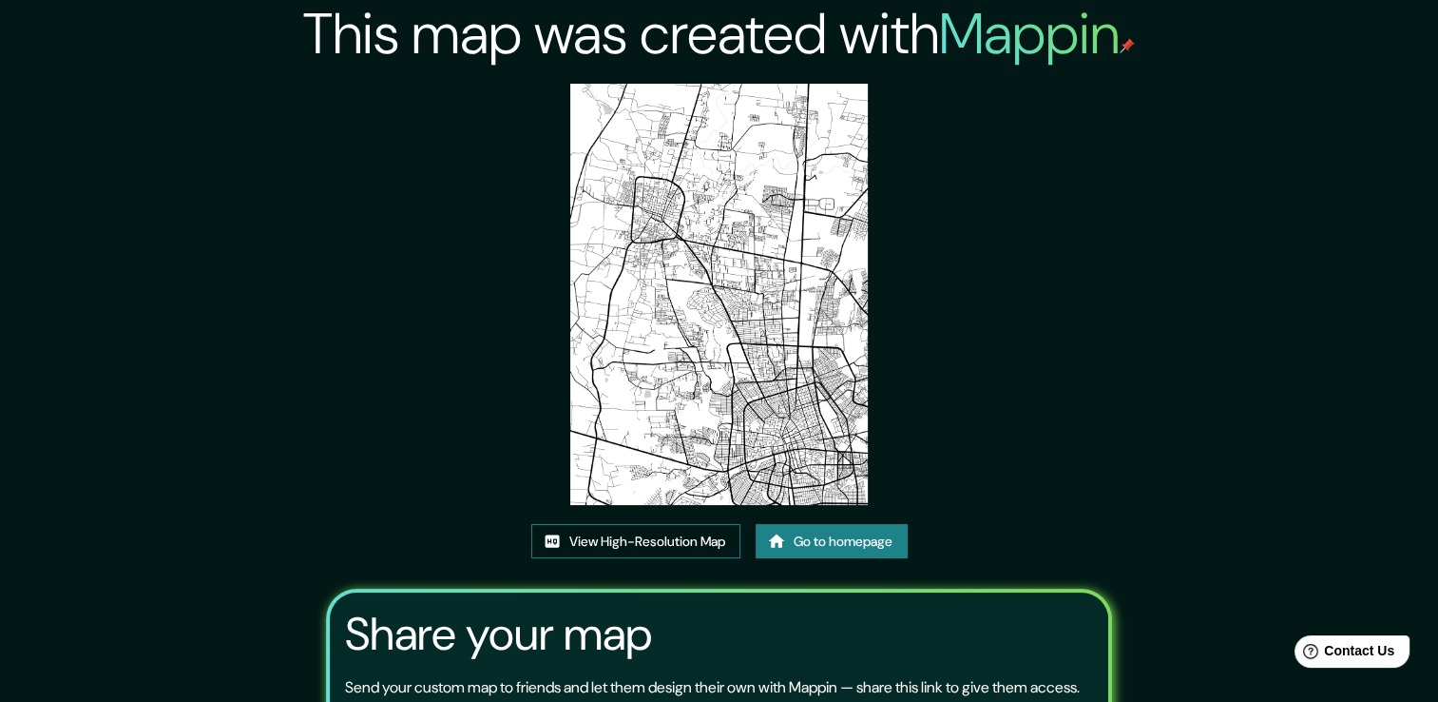
click at [616, 539] on link "View High-Resolution Map" at bounding box center [635, 541] width 209 height 35
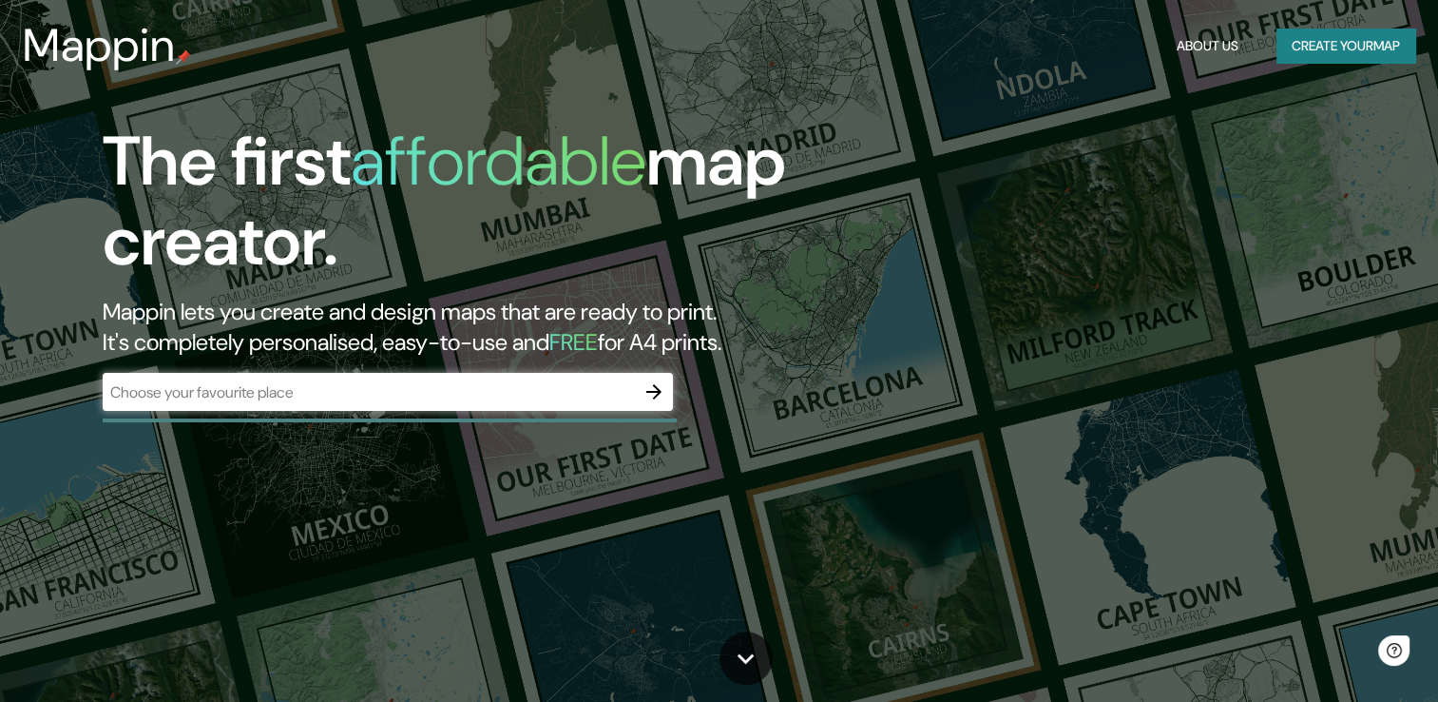
click at [638, 375] on div at bounding box center [654, 392] width 38 height 38
click at [644, 386] on icon "button" at bounding box center [654, 391] width 23 height 23
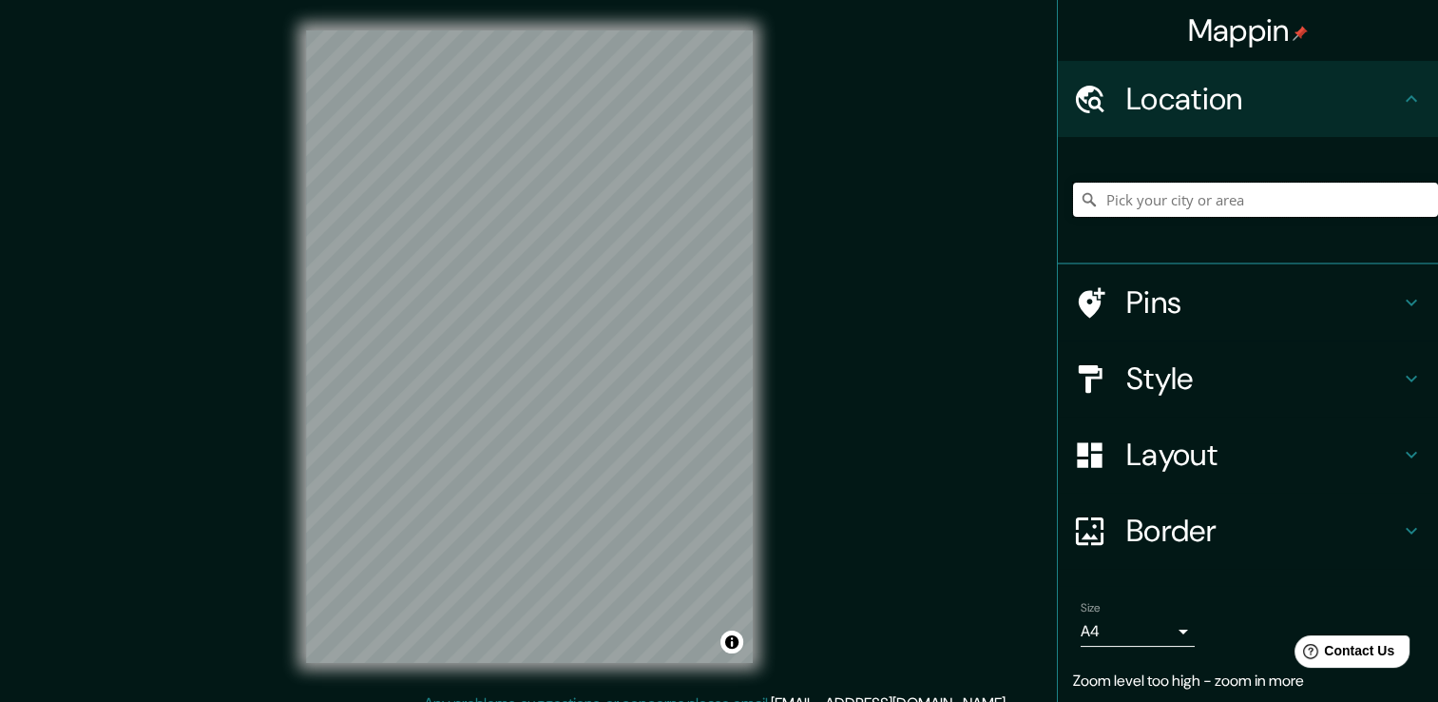
click at [1147, 214] on input "Pick your city or area" at bounding box center [1255, 200] width 365 height 34
click at [1157, 192] on input "Pick your city or area" at bounding box center [1255, 200] width 365 height 34
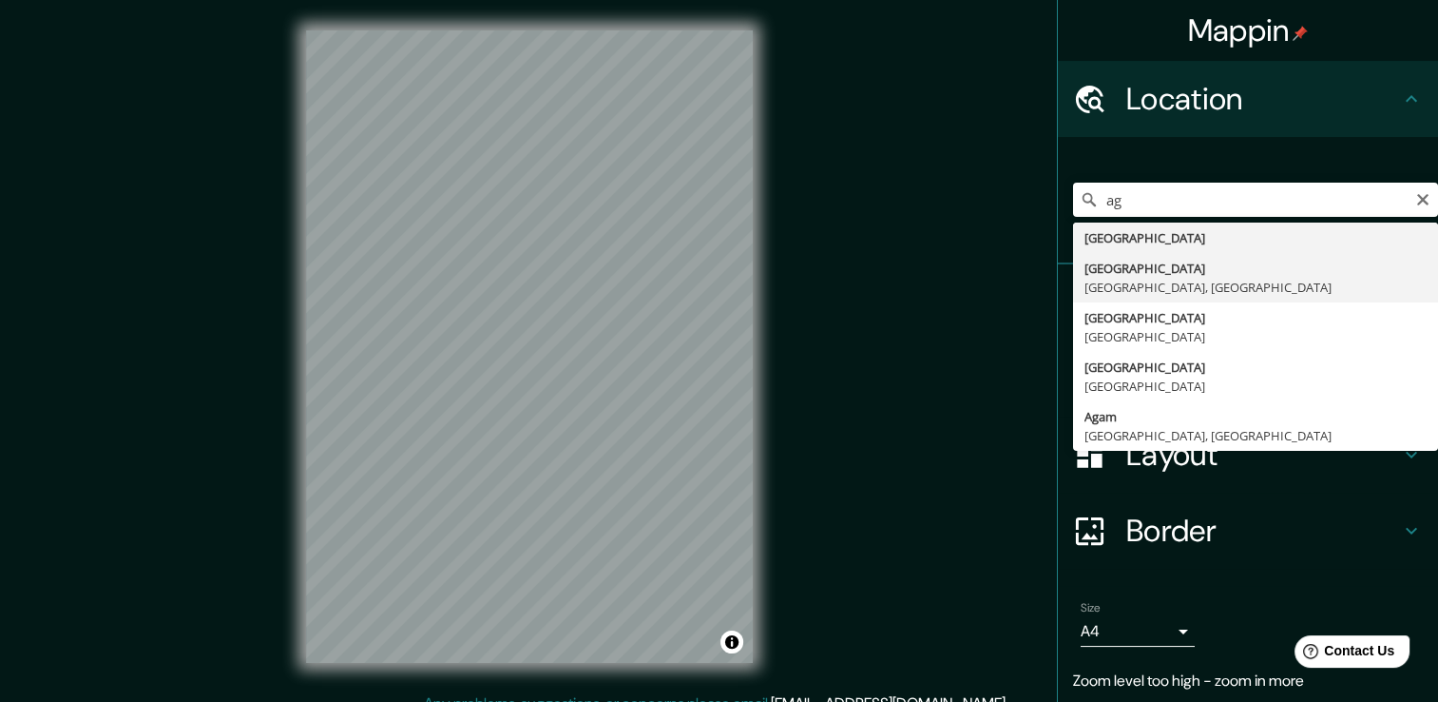
type input "Aguascalientes, Aguascalientes, México"
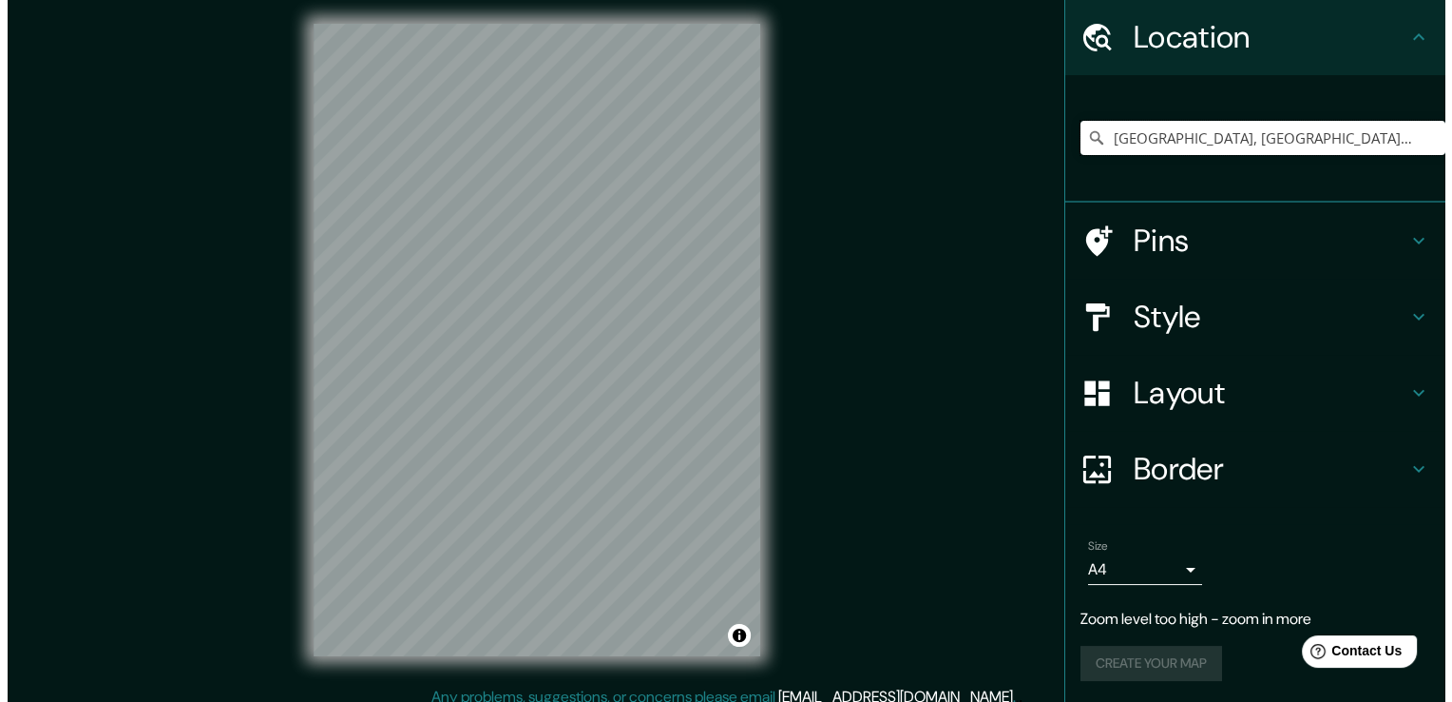
scroll to position [21, 0]
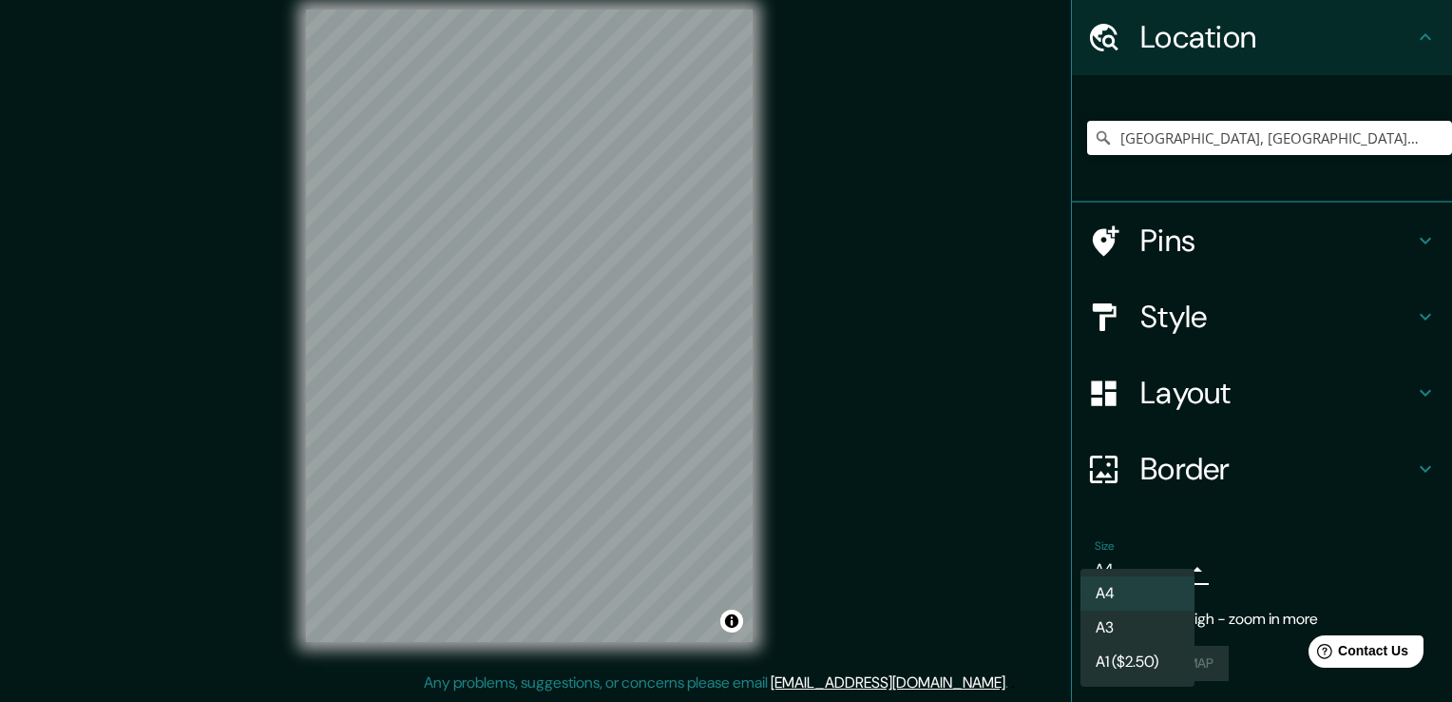
click at [1163, 579] on body "Mappin Location Aguascalientes, Aguascalientes, México Pins Style Layout Border…" at bounding box center [726, 330] width 1452 height 702
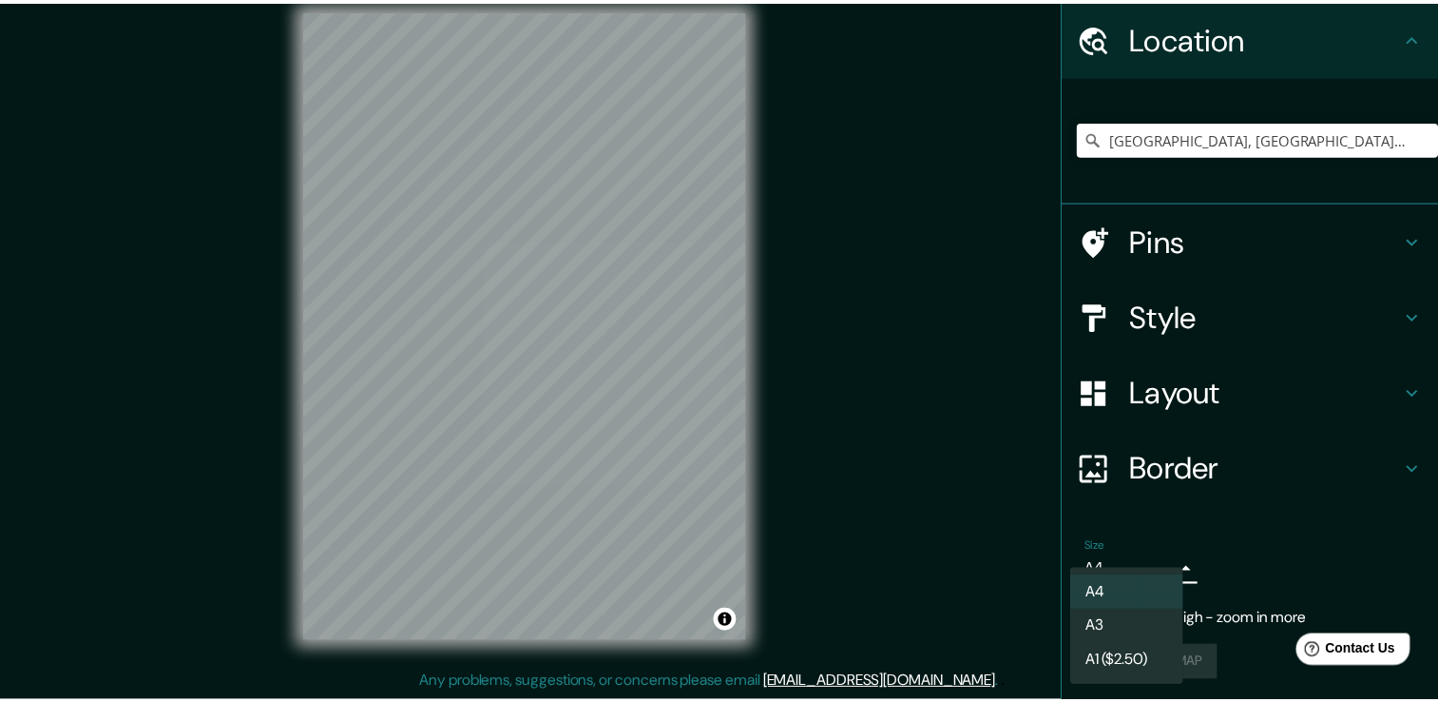
scroll to position [24, 0]
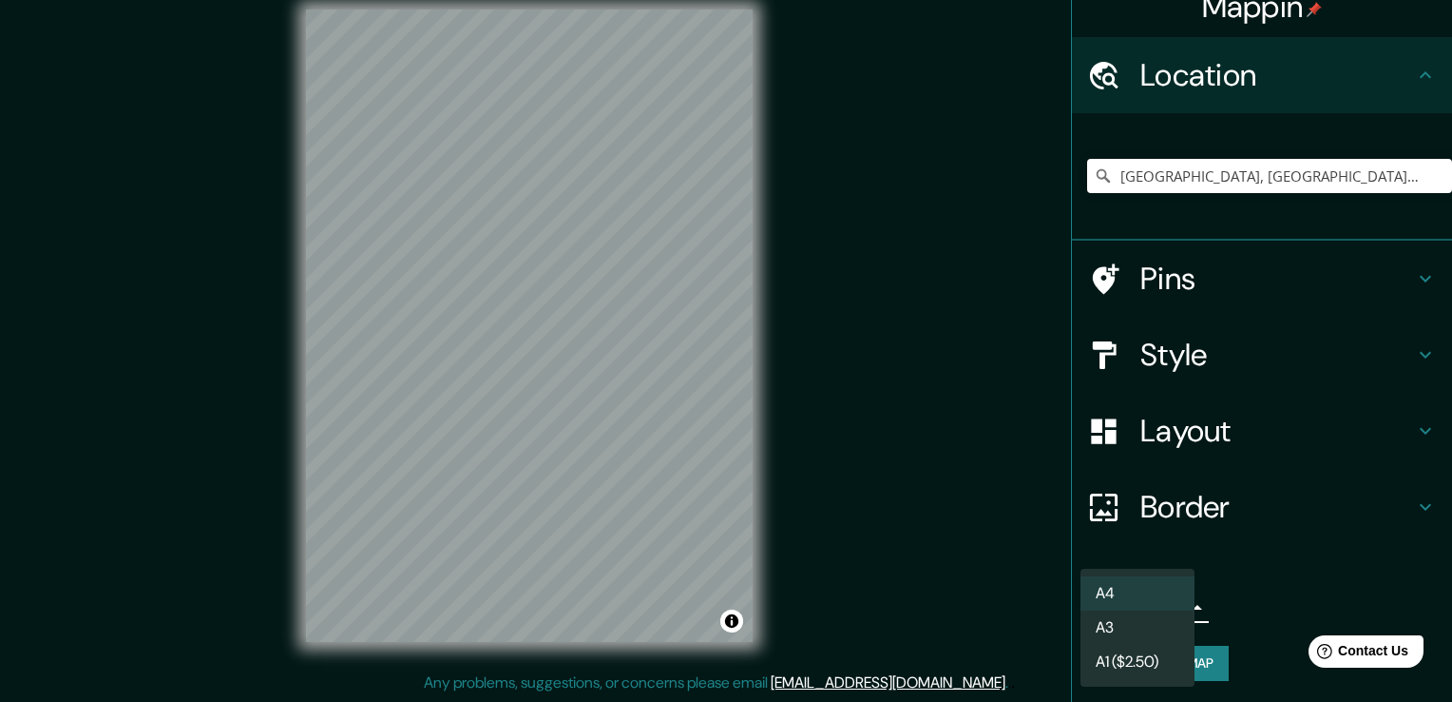
click at [1292, 542] on div at bounding box center [726, 351] width 1452 height 702
